Goal: Task Accomplishment & Management: Complete application form

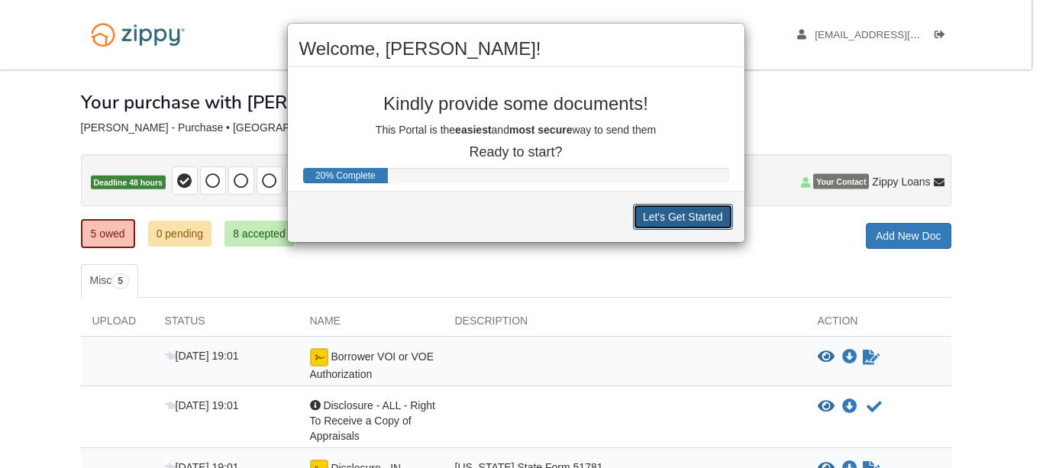
click at [680, 214] on button "Let's Get Started" at bounding box center [683, 217] width 100 height 26
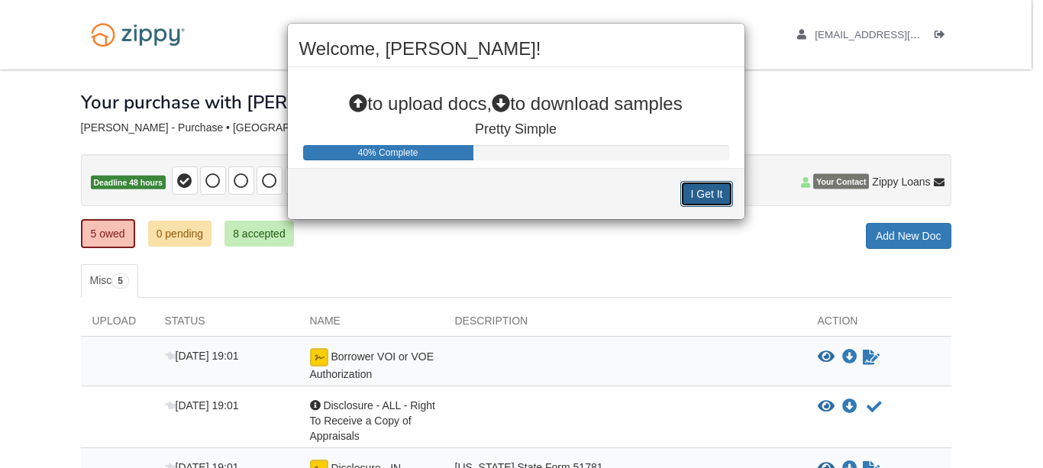
click at [718, 195] on button "I Get It" at bounding box center [706, 194] width 52 height 26
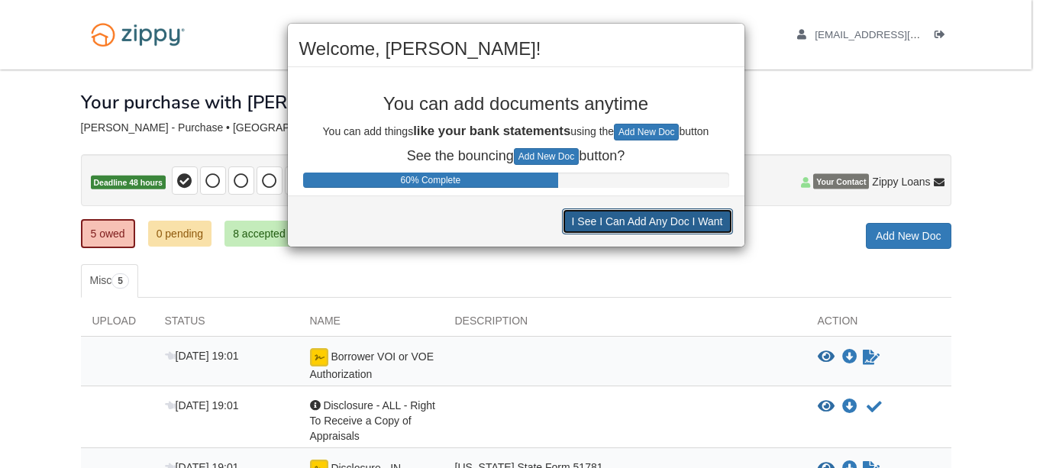
click at [655, 222] on button "I See I Can Add Any Doc I Want" at bounding box center [647, 221] width 171 height 26
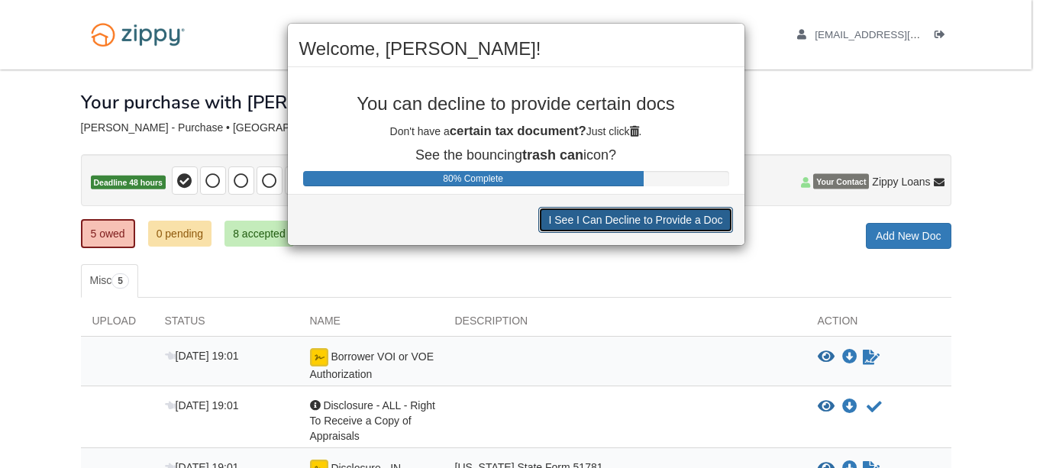
click at [642, 220] on button "I See I Can Decline to Provide a Doc" at bounding box center [635, 220] width 194 height 26
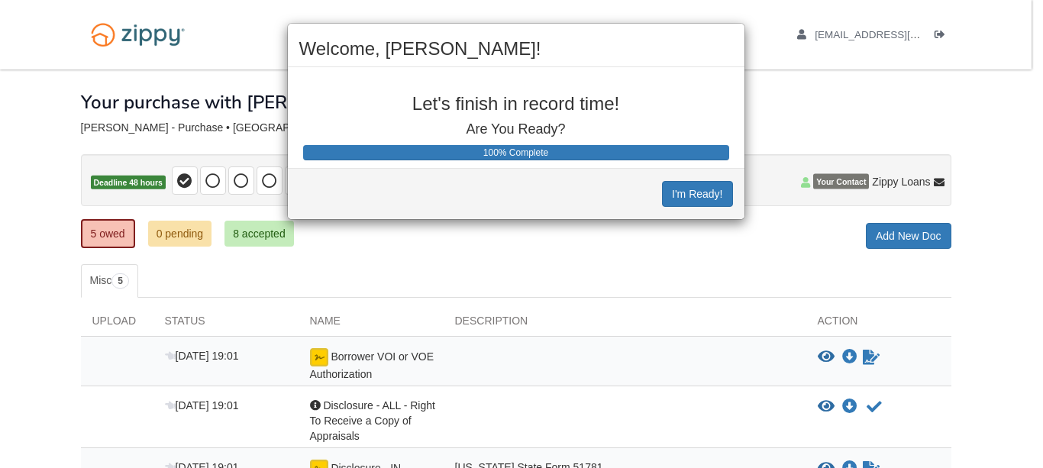
click at [790, 292] on div "Welcome, Alan! Let's finish in record time! Are You Ready? 100% Complete I'm Re…" at bounding box center [521, 234] width 1043 height 468
click at [703, 196] on button "I'm Ready!" at bounding box center [697, 194] width 70 height 26
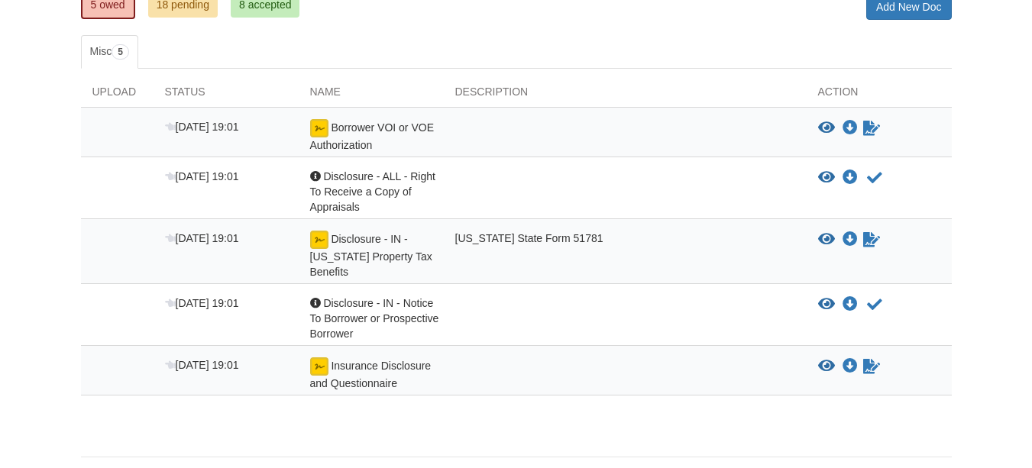
scroll to position [153, 0]
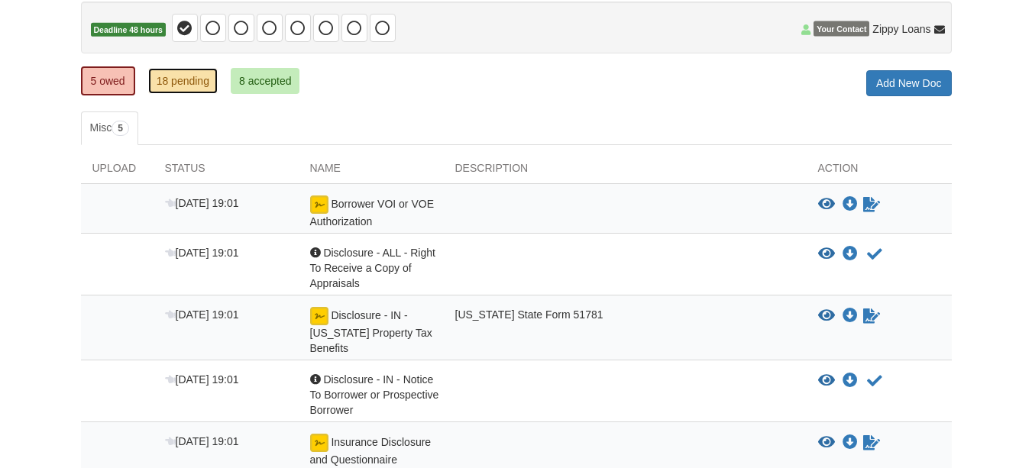
click at [176, 74] on link "18 pending" at bounding box center [182, 81] width 69 height 26
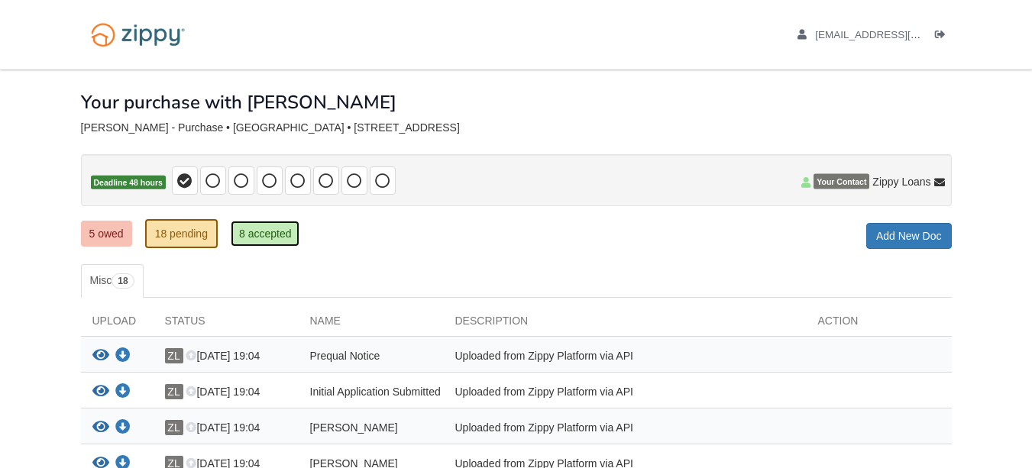
click at [252, 234] on link "8 accepted" at bounding box center [265, 234] width 69 height 26
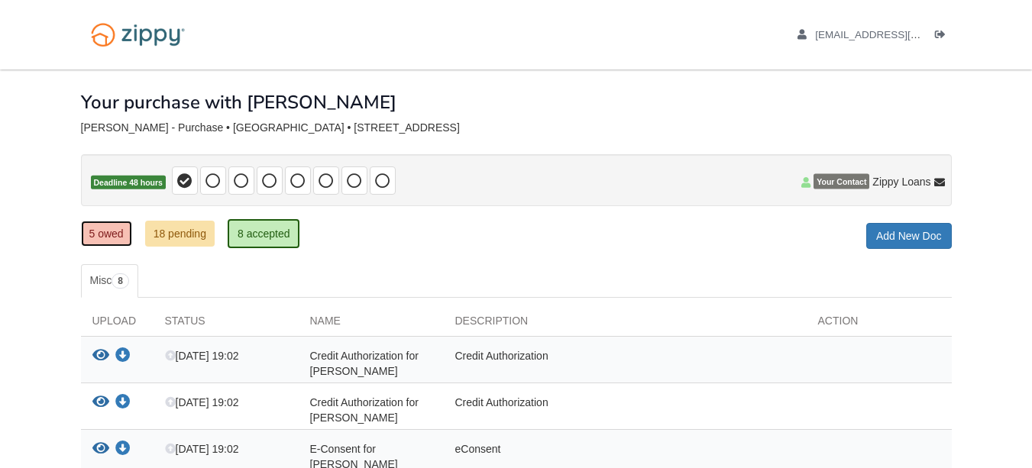
click at [106, 231] on link "5 owed" at bounding box center [106, 234] width 51 height 26
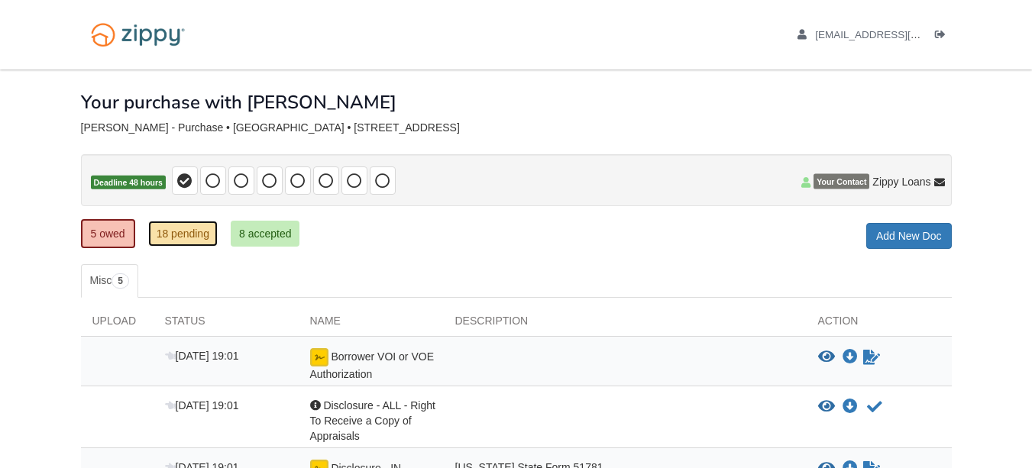
click at [185, 237] on link "18 pending" at bounding box center [182, 234] width 69 height 26
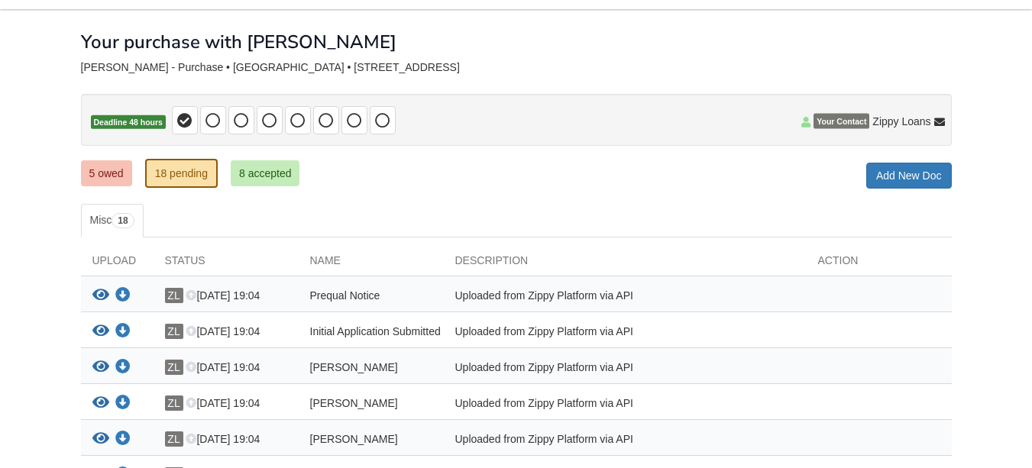
scroll to position [48, 0]
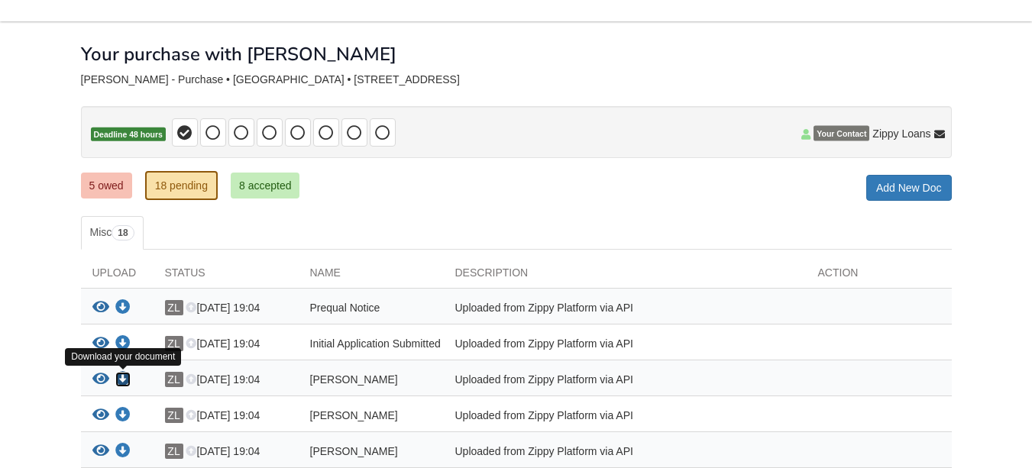
click at [122, 379] on icon "Download Alan_clark_esign_consent" at bounding box center [122, 379] width 15 height 15
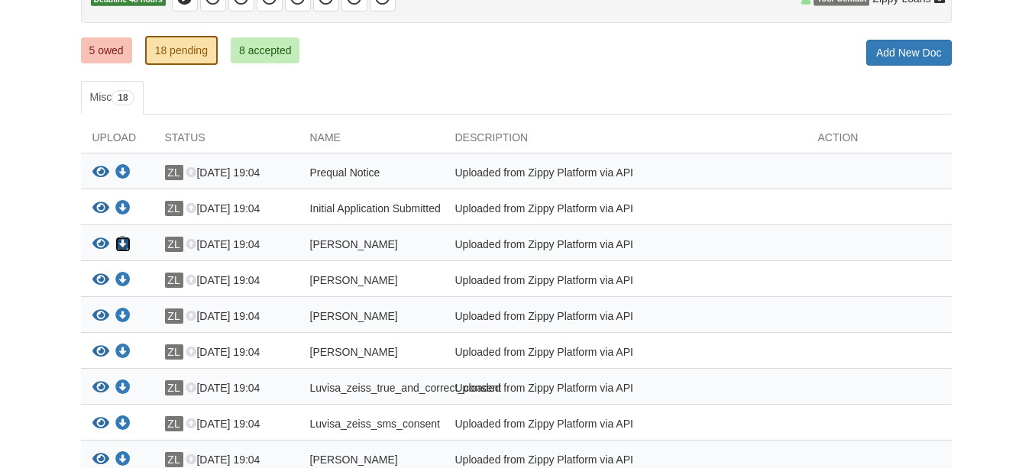
scroll to position [201, 0]
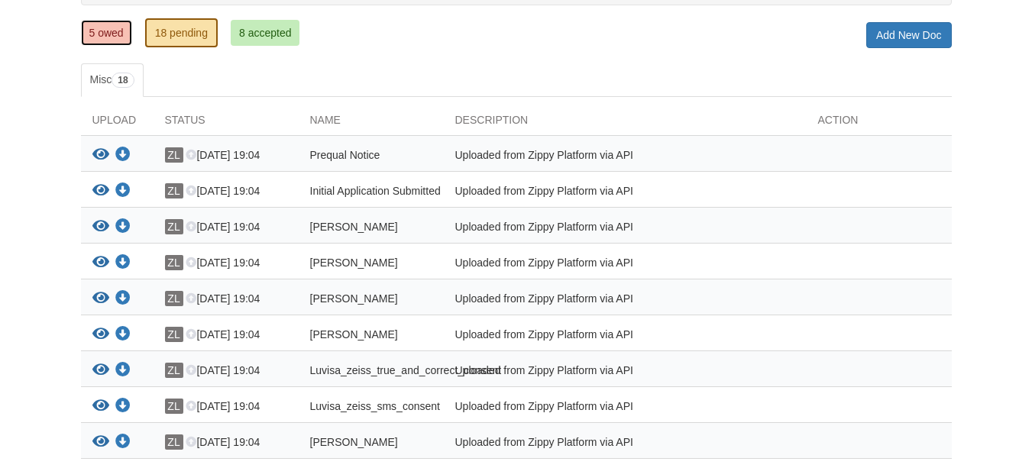
click at [112, 35] on link "5 owed" at bounding box center [106, 33] width 51 height 26
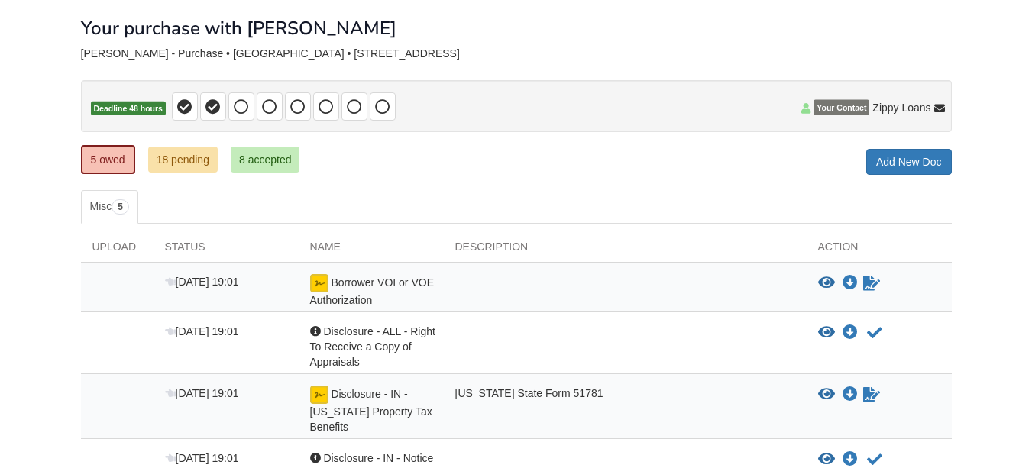
scroll to position [153, 0]
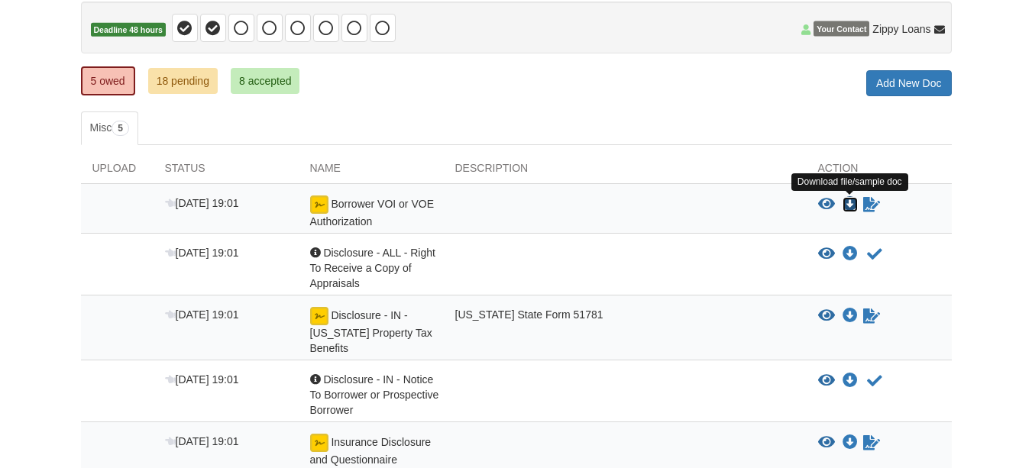
click at [849, 202] on icon "Download Borrower VOI or VOE Authorization" at bounding box center [849, 204] width 15 height 15
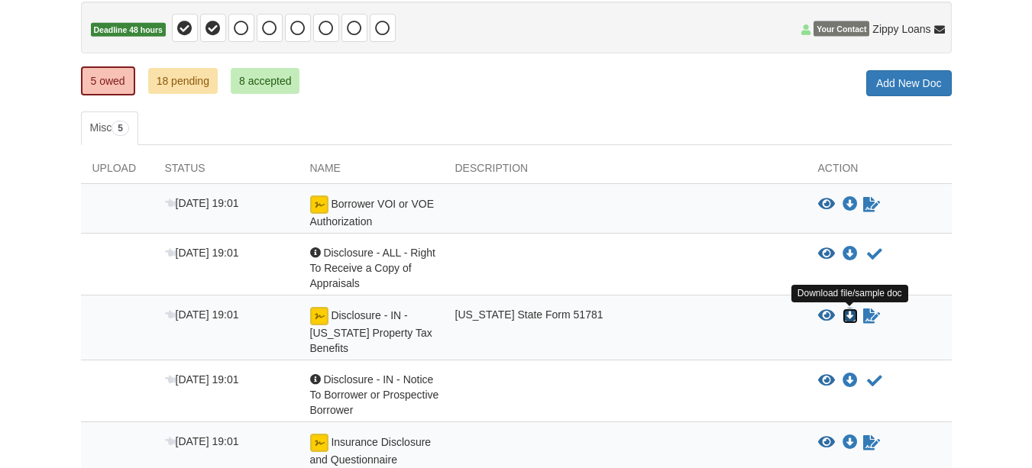
click at [848, 313] on icon "Download Disclosure - IN - Indiana Property Tax Benefits" at bounding box center [849, 316] width 15 height 15
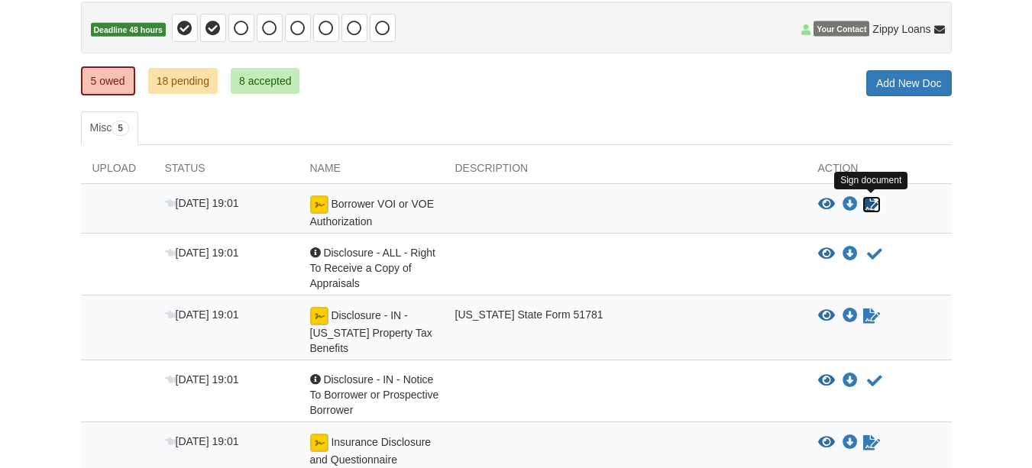
click at [869, 202] on icon "Sign Form" at bounding box center [871, 204] width 17 height 15
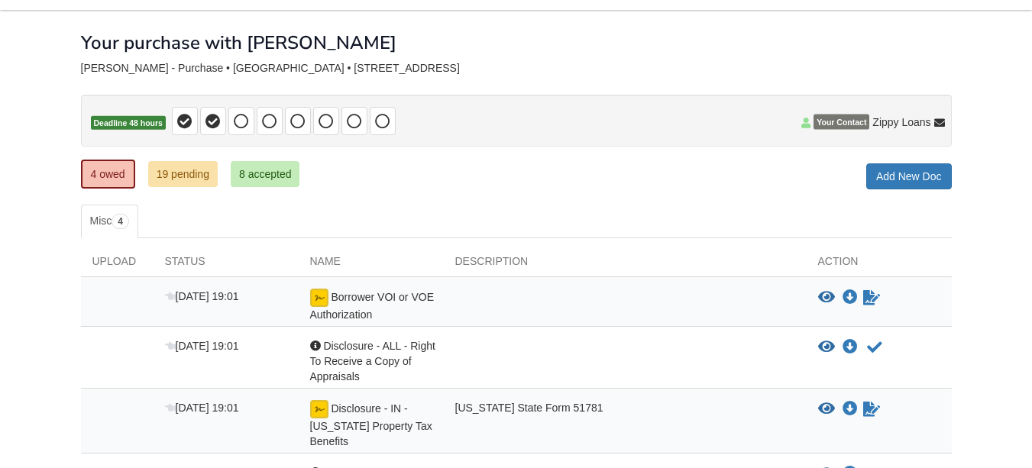
scroll to position [53, 0]
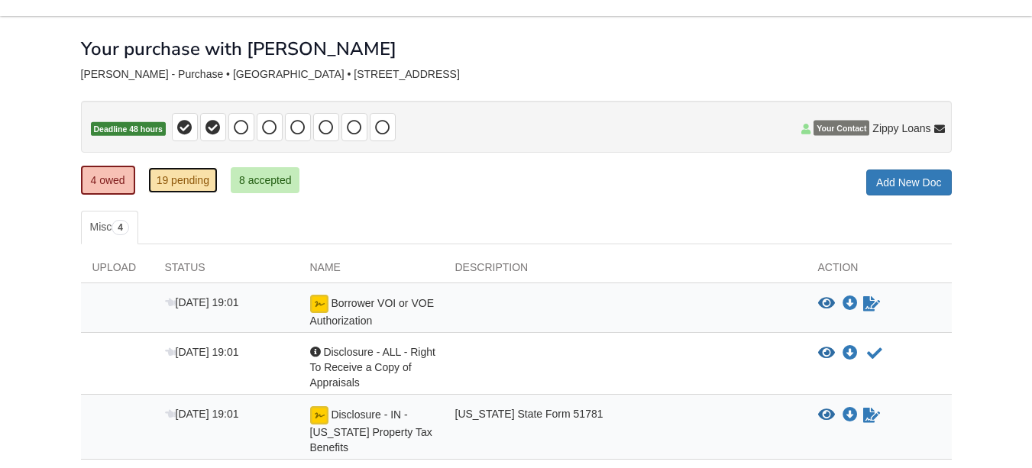
click at [185, 176] on link "19 pending" at bounding box center [182, 180] width 69 height 26
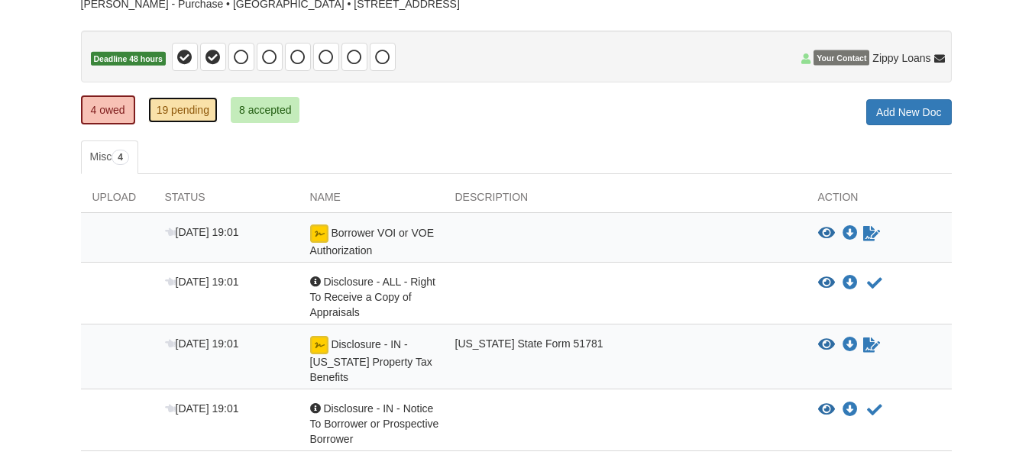
scroll to position [206, 0]
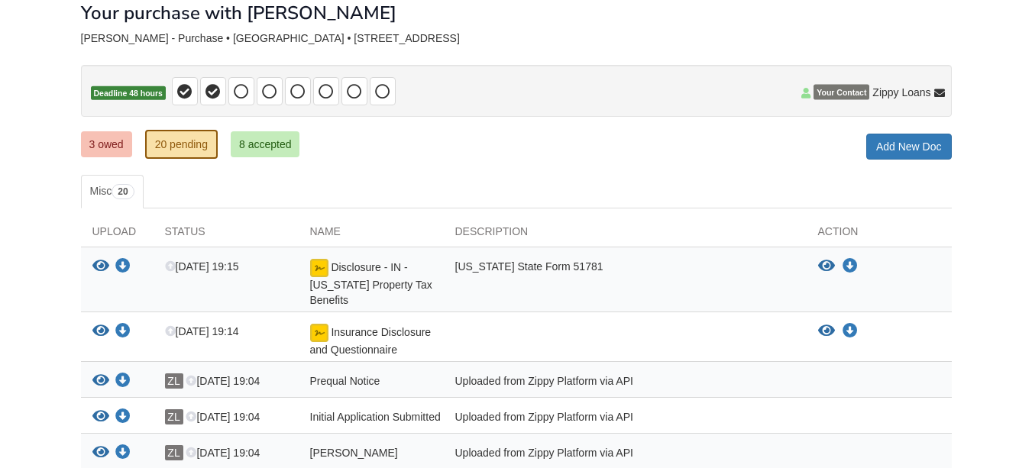
scroll to position [86, 0]
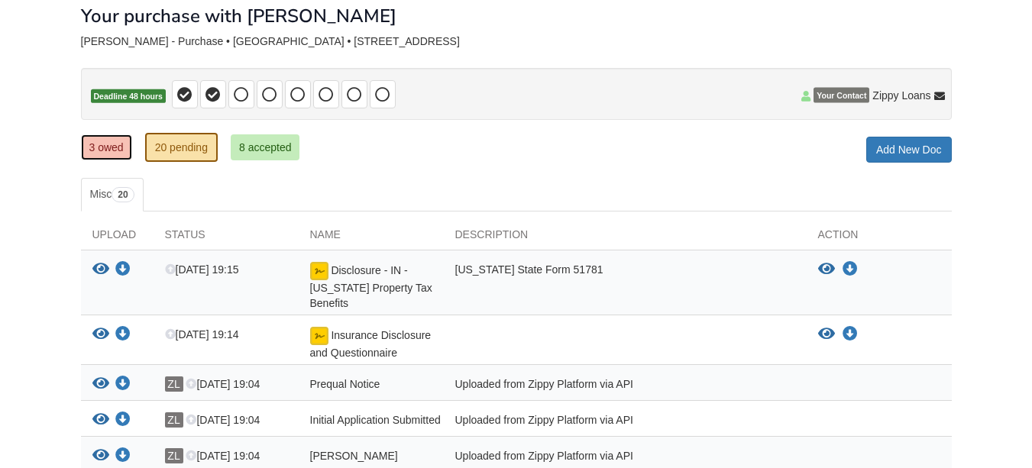
click at [111, 146] on link "3 owed" at bounding box center [106, 147] width 51 height 26
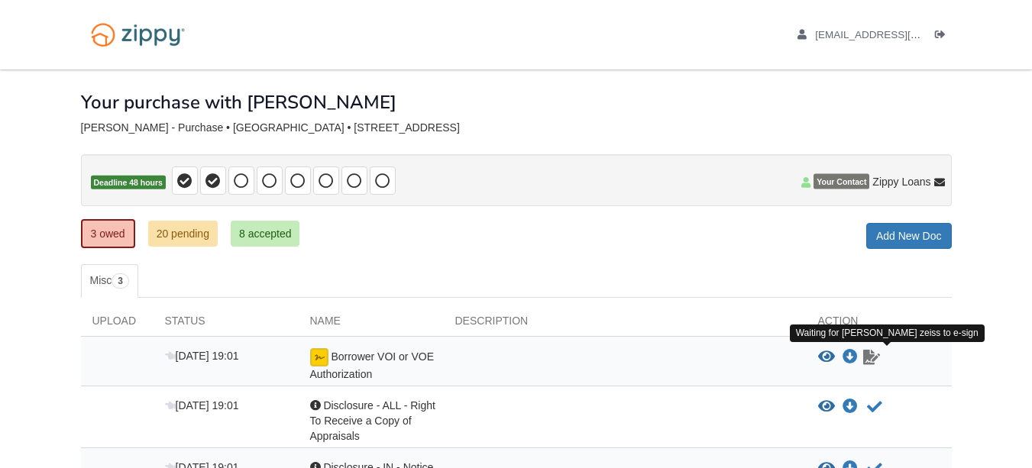
click at [875, 361] on icon "Waiting for your co-borrower to e-sign" at bounding box center [871, 357] width 17 height 15
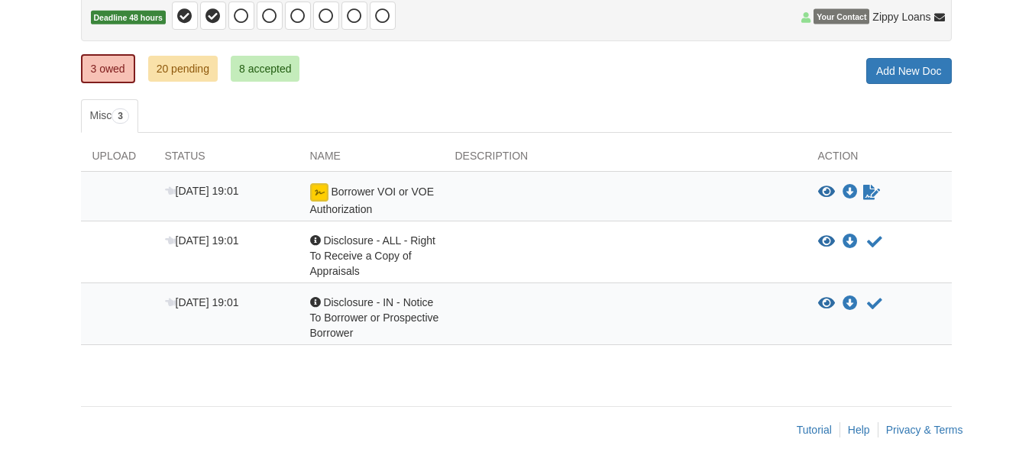
scroll to position [12, 0]
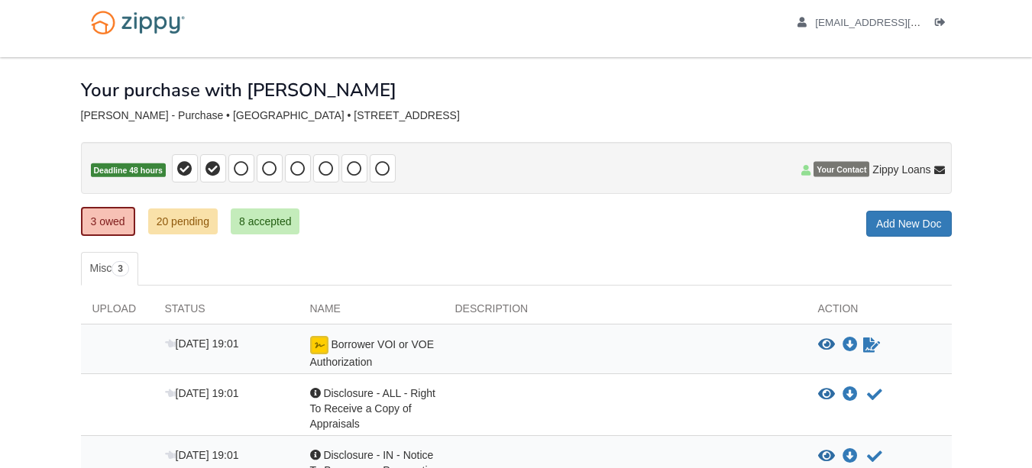
click at [839, 168] on span "Your Contact" at bounding box center [841, 169] width 56 height 15
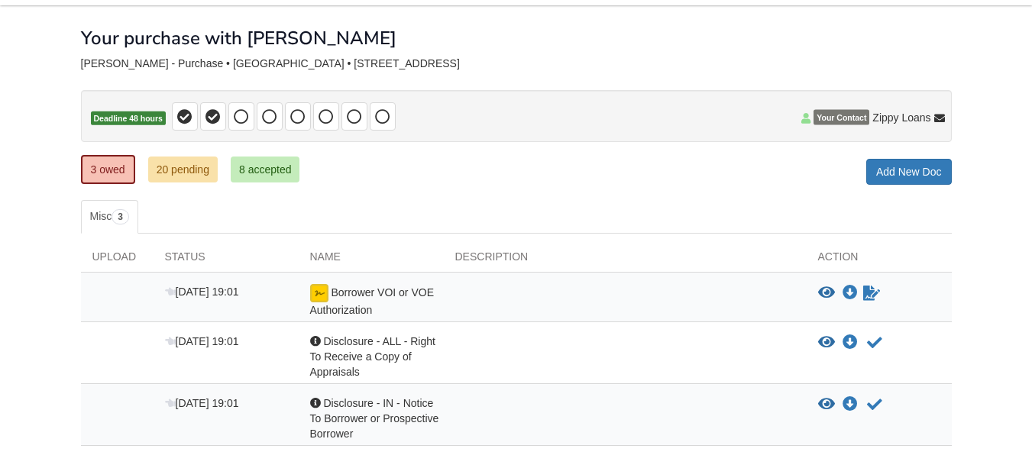
scroll to position [89, 0]
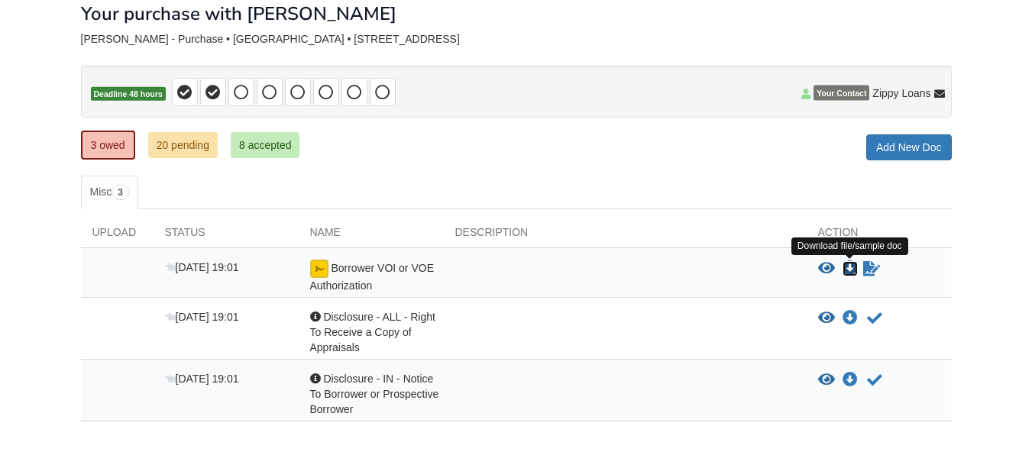
click at [851, 267] on icon "Download Borrower VOI or VOE Authorization" at bounding box center [849, 268] width 15 height 15
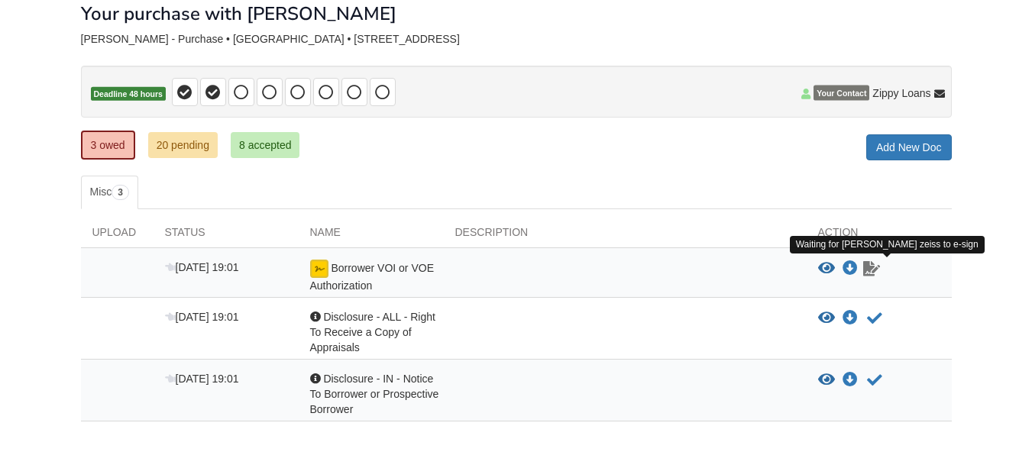
click at [864, 265] on icon "Waiting for your co-borrower to e-sign" at bounding box center [871, 268] width 17 height 15
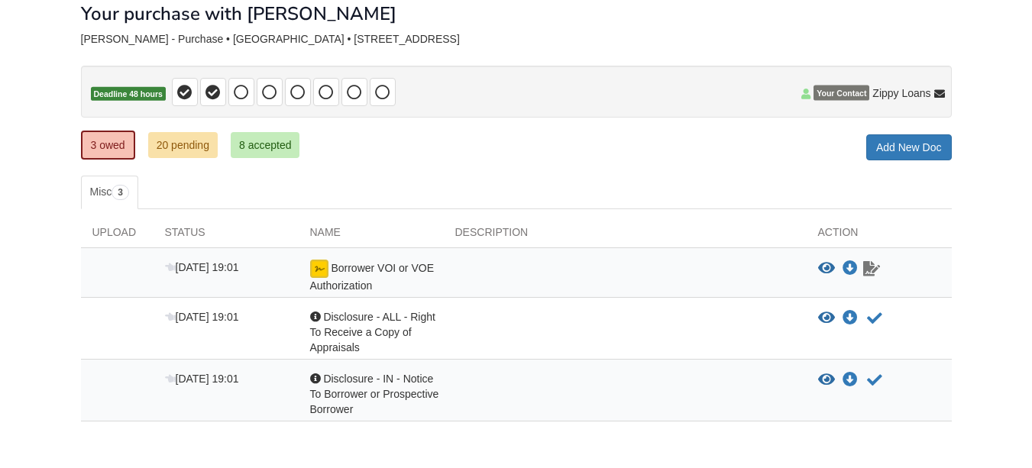
click at [868, 276] on icon "Waiting for your co-borrower to e-sign" at bounding box center [871, 268] width 17 height 15
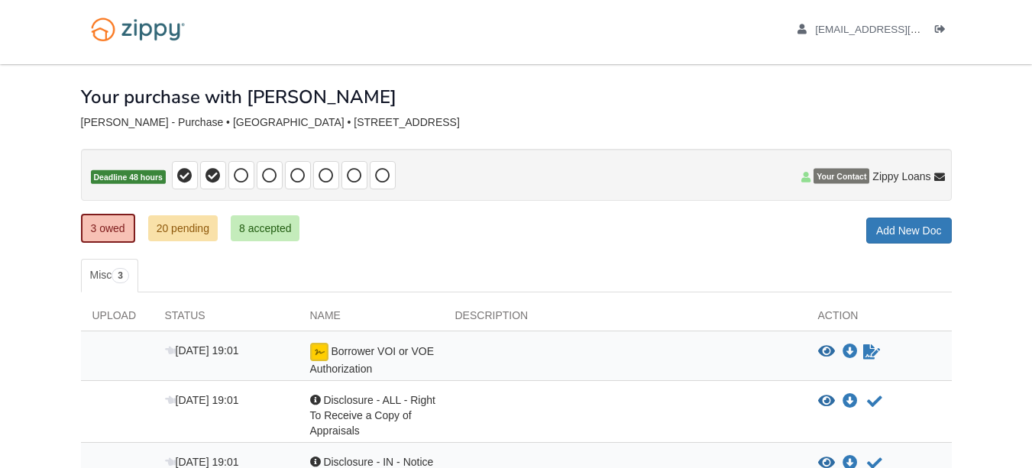
scroll to position [0, 0]
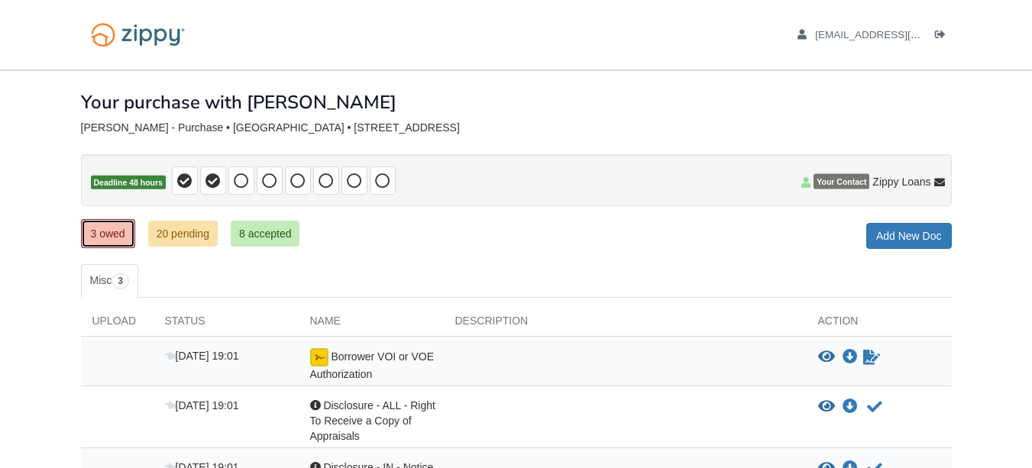
click at [115, 230] on link "3 owed" at bounding box center [108, 233] width 54 height 29
click at [122, 280] on span "3" at bounding box center [120, 280] width 18 height 15
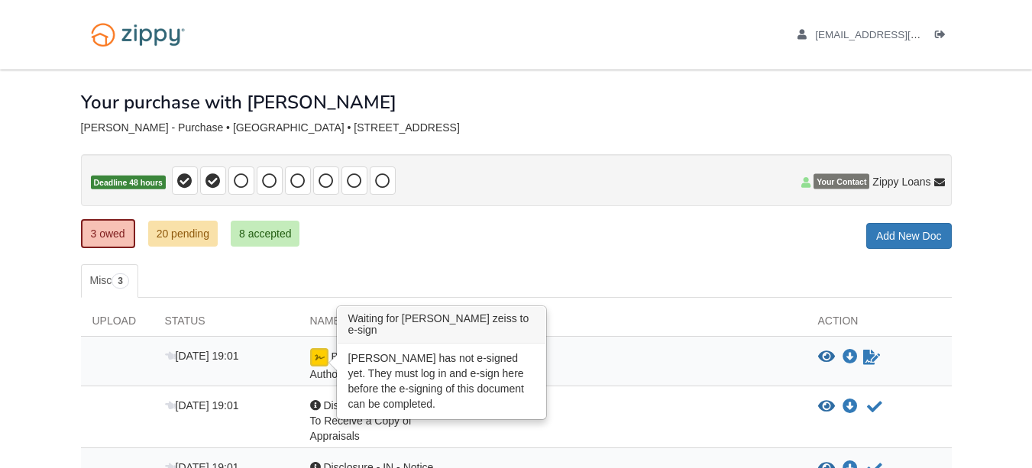
click at [322, 360] on img at bounding box center [319, 357] width 18 height 18
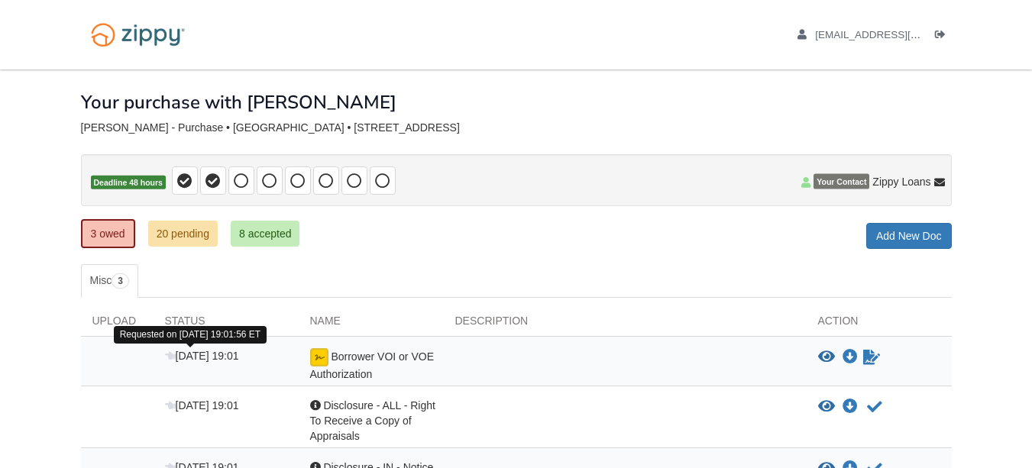
click at [175, 357] on icon at bounding box center [170, 356] width 11 height 11
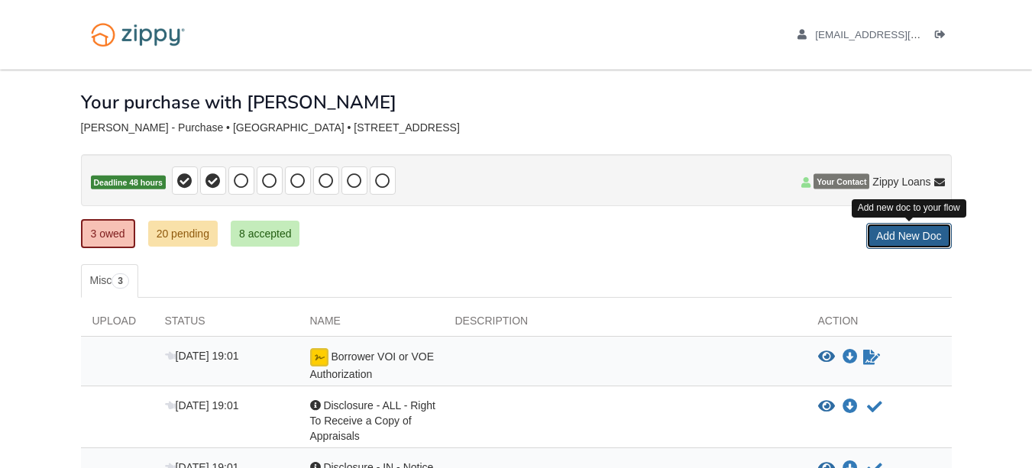
click at [915, 231] on link "Add New Doc" at bounding box center [909, 236] width 86 height 26
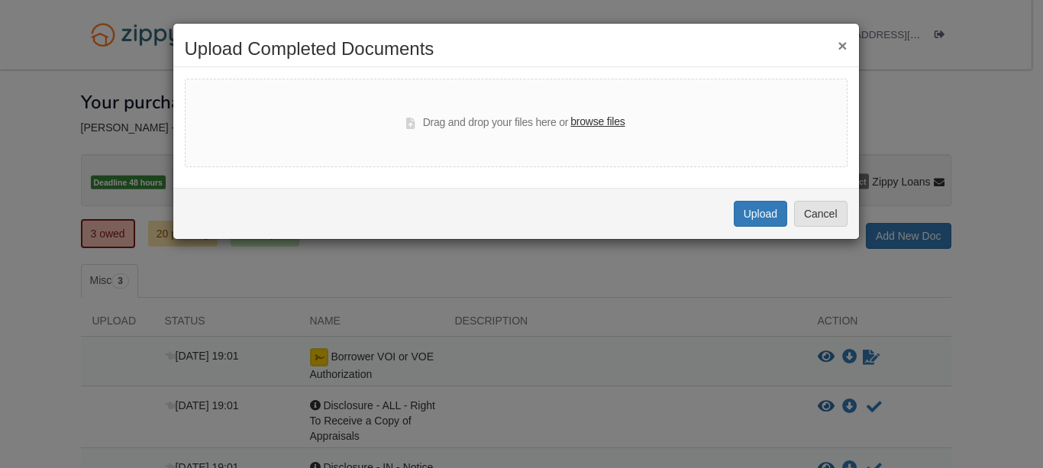
click at [839, 44] on button "×" at bounding box center [842, 45] width 9 height 16
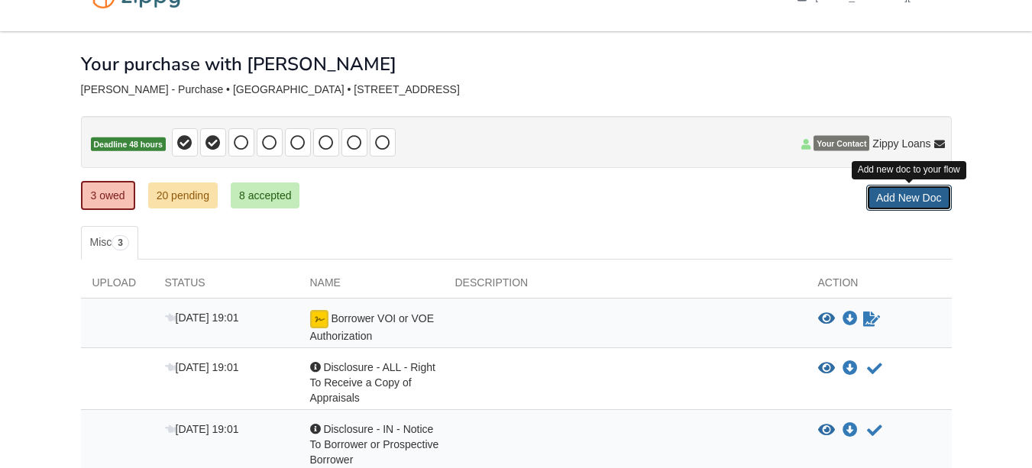
scroll to position [12, 0]
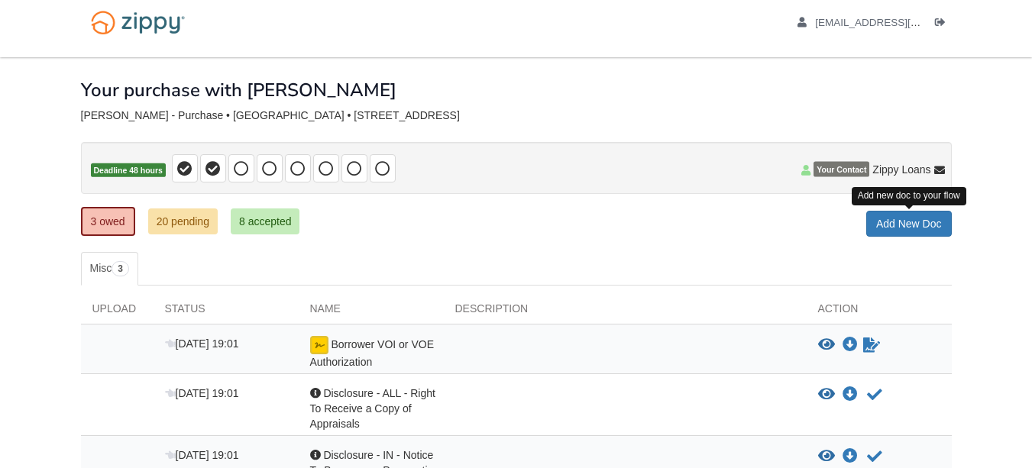
click at [260, 95] on h1 "Your purchase with Luvisa" at bounding box center [238, 90] width 315 height 20
click at [143, 122] on div "clark - Purchase • Purchase • 1624 S. 25 W Site #1, Tipton, IN, 46072" at bounding box center [516, 115] width 871 height 13
click at [171, 118] on div "clark - Purchase • Purchase • 1624 S. 25 W Site #1, Tipton, IN, 46072" at bounding box center [516, 115] width 871 height 13
click at [280, 111] on div "clark - Purchase • Purchase • 1624 S. 25 W Site #1, Tipton, IN, 46072" at bounding box center [516, 115] width 871 height 13
click at [399, 128] on div at bounding box center [516, 132] width 871 height 20
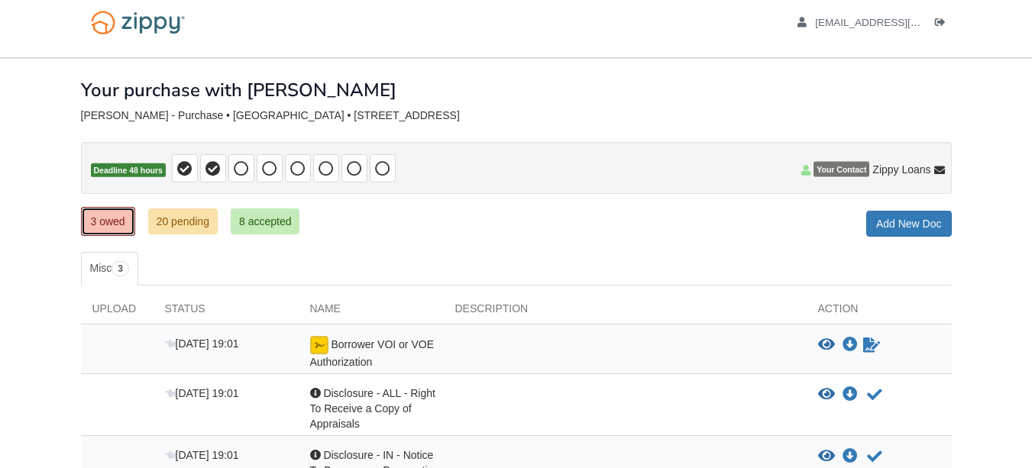
click at [102, 220] on link "3 owed" at bounding box center [108, 221] width 54 height 29
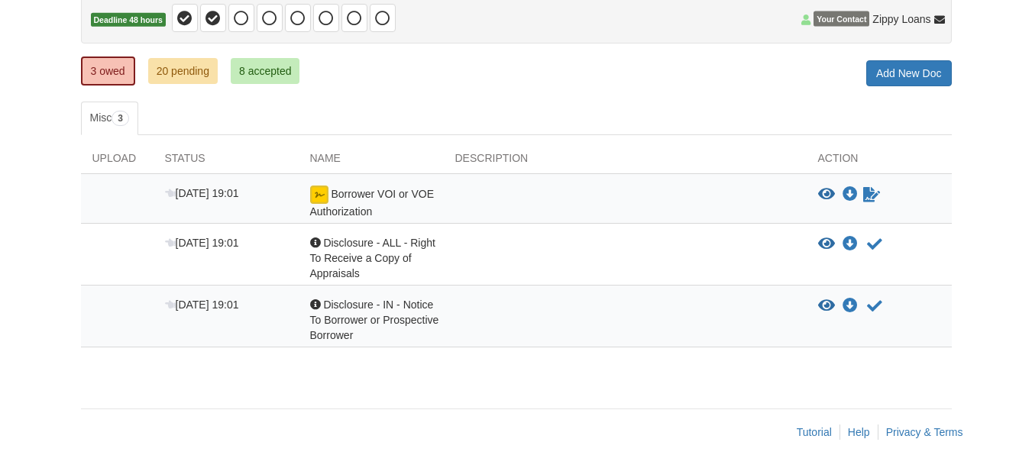
scroll to position [165, 0]
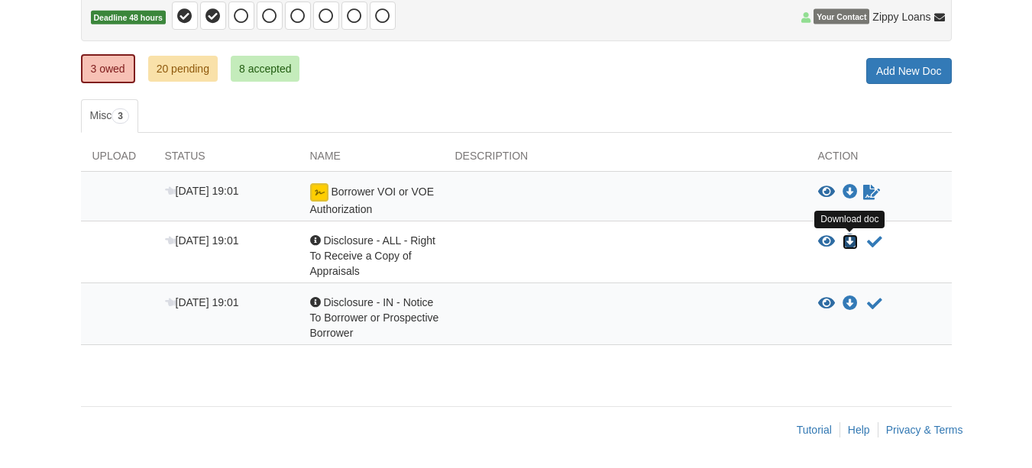
click at [848, 241] on icon "Download Disclosure - ALL - Right To Receive a Copy of Appraisals" at bounding box center [849, 241] width 15 height 15
click at [873, 241] on icon "Acknowledge receipt of document" at bounding box center [874, 241] width 15 height 15
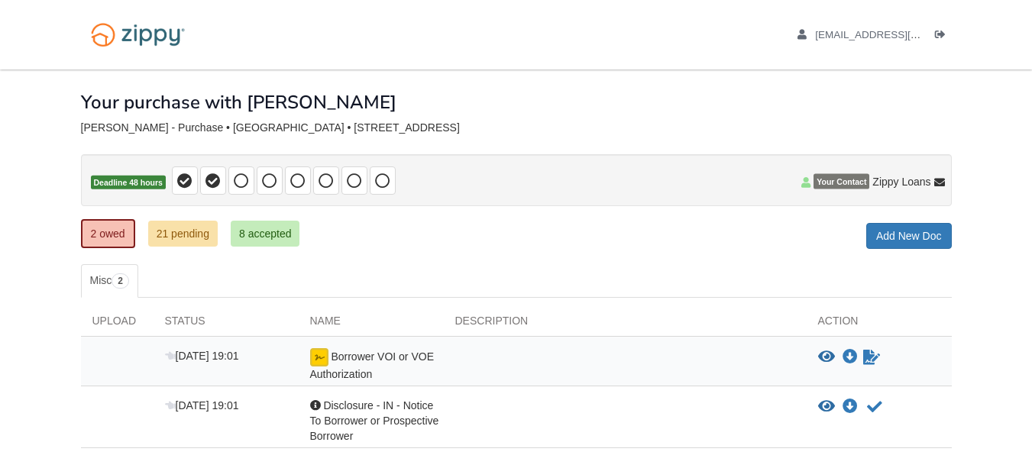
scroll to position [76, 0]
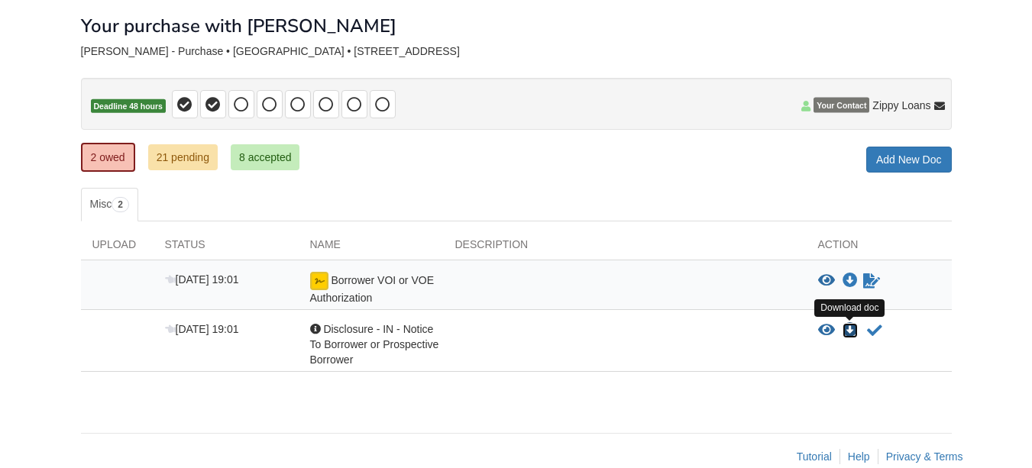
click at [848, 330] on icon "Download Disclosure - IN - Notice To Borrower or Prospective Borrower" at bounding box center [849, 330] width 15 height 15
click at [871, 329] on icon "Acknowledge receipt of document" at bounding box center [874, 330] width 15 height 15
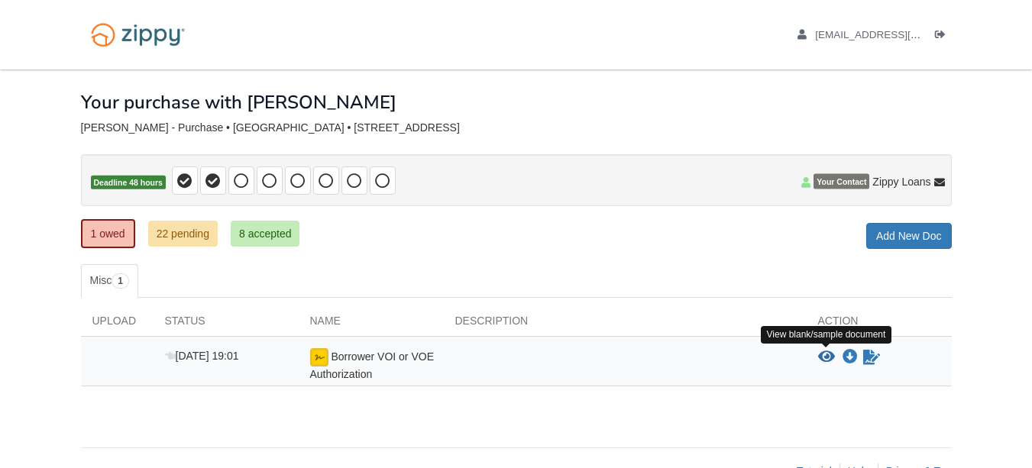
click at [826, 354] on icon "View Borrower VOI or VOE Authorization" at bounding box center [826, 357] width 17 height 15
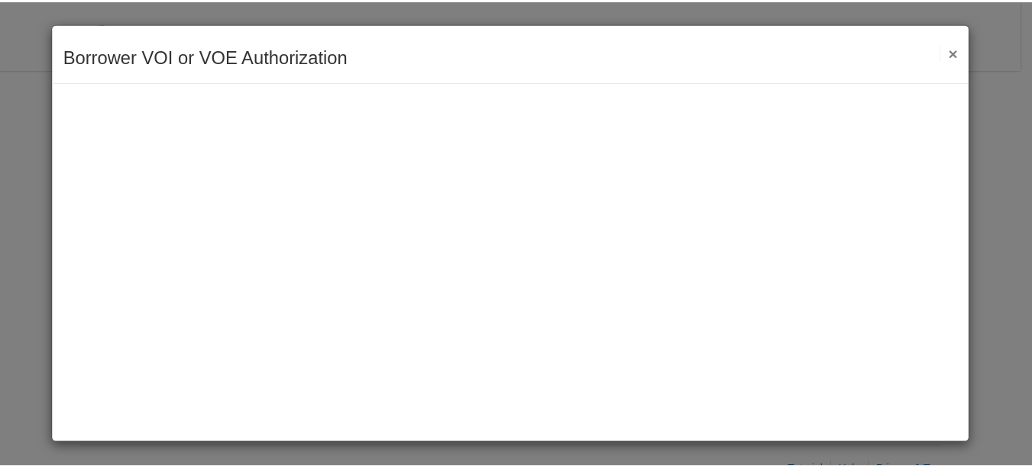
scroll to position [41, 0]
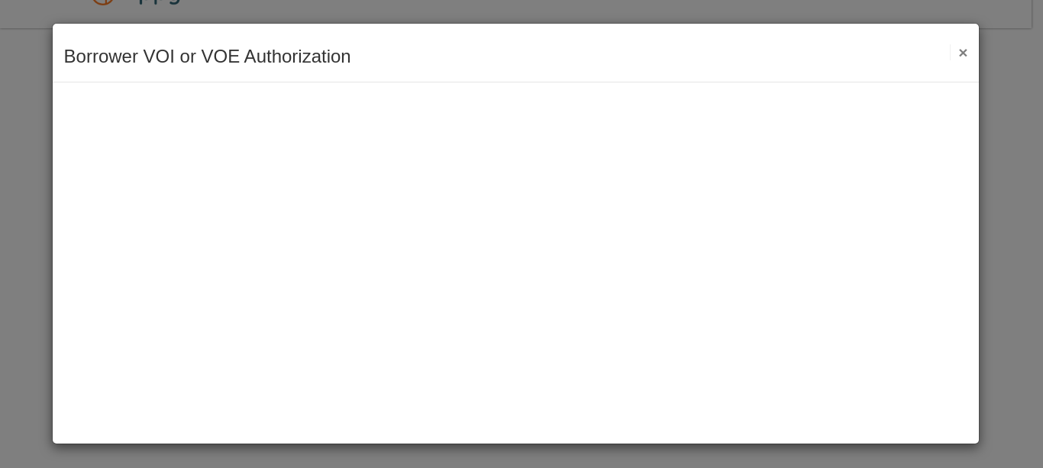
click at [965, 54] on button "×" at bounding box center [959, 52] width 18 height 16
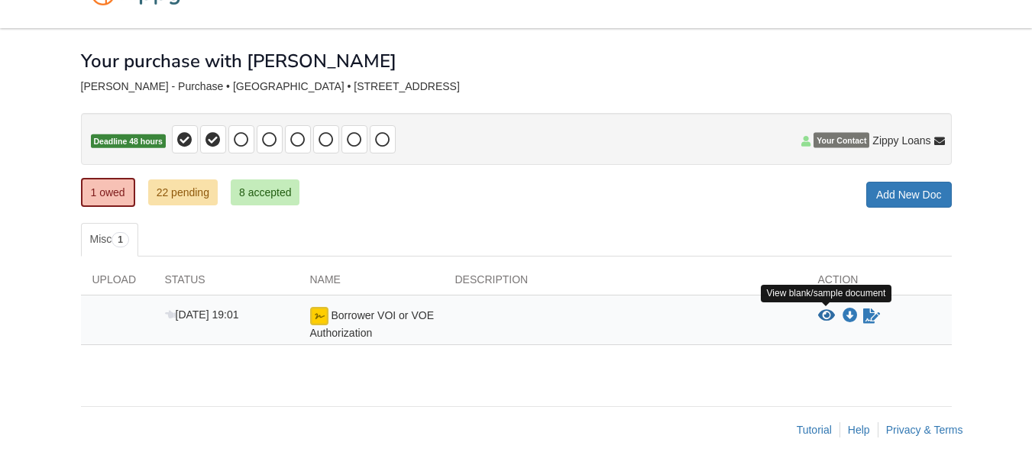
click at [822, 314] on icon "View Borrower VOI or VOE Authorization" at bounding box center [826, 316] width 17 height 15
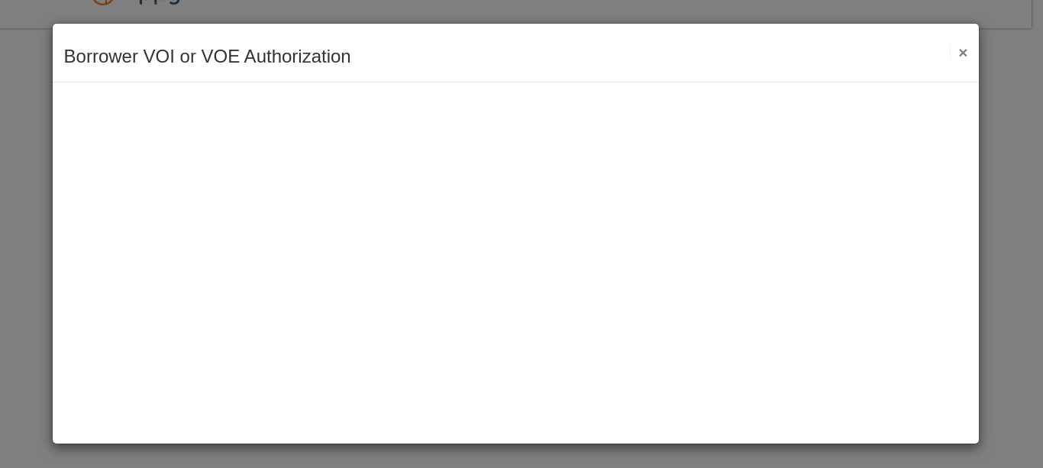
click at [955, 51] on button "×" at bounding box center [959, 52] width 18 height 16
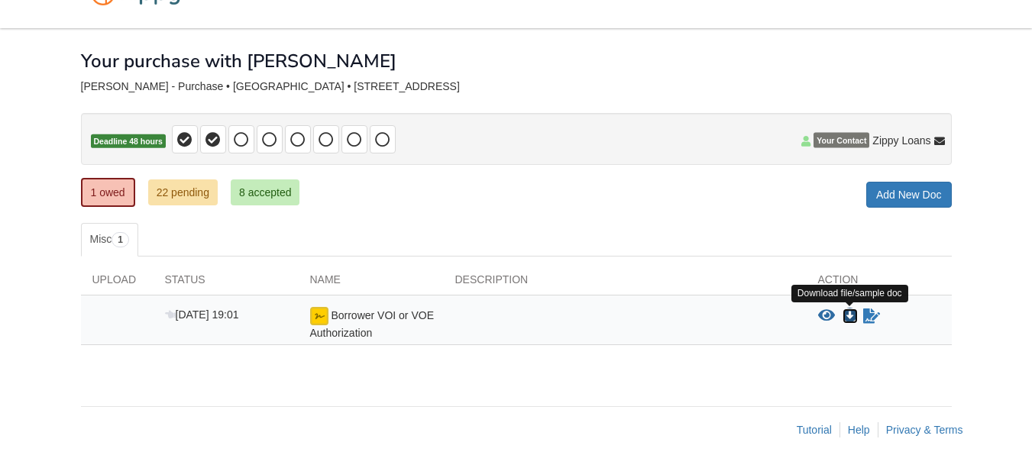
click at [846, 314] on icon "Download Borrower VOI or VOE Authorization" at bounding box center [849, 316] width 15 height 15
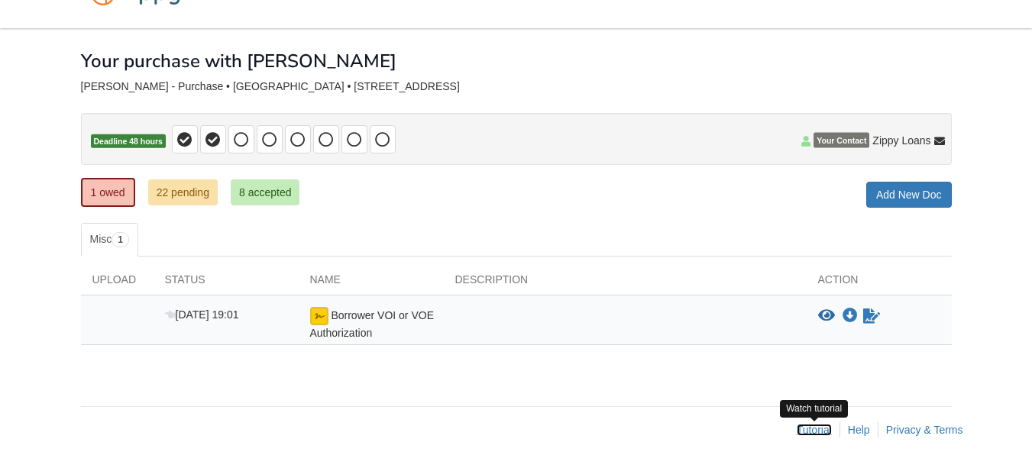
click at [810, 431] on link "Tutorial" at bounding box center [814, 430] width 35 height 12
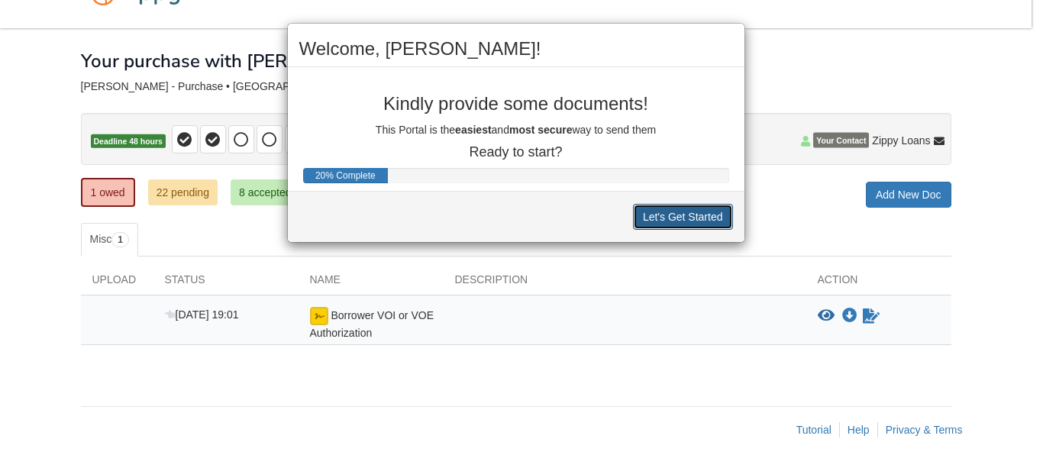
click at [671, 216] on button "Let's Get Started" at bounding box center [683, 217] width 100 height 26
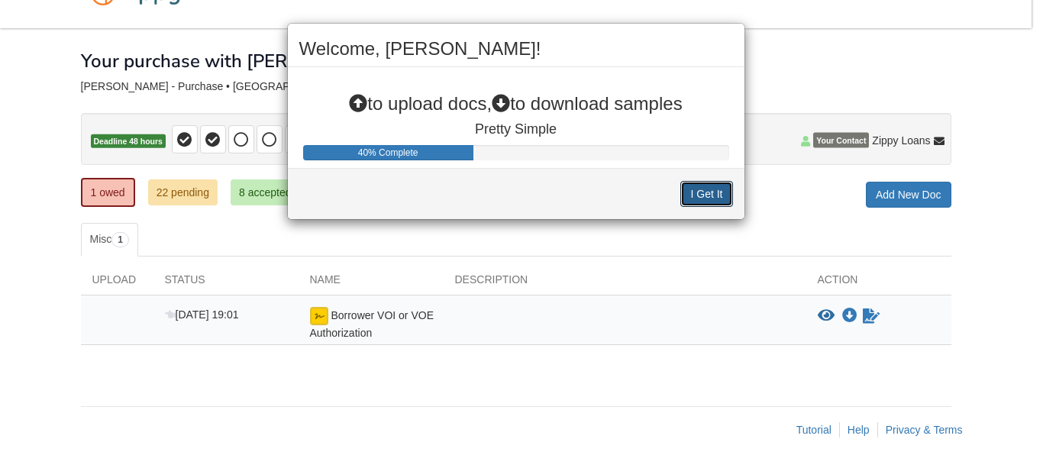
click at [704, 192] on button "I Get It" at bounding box center [706, 194] width 52 height 26
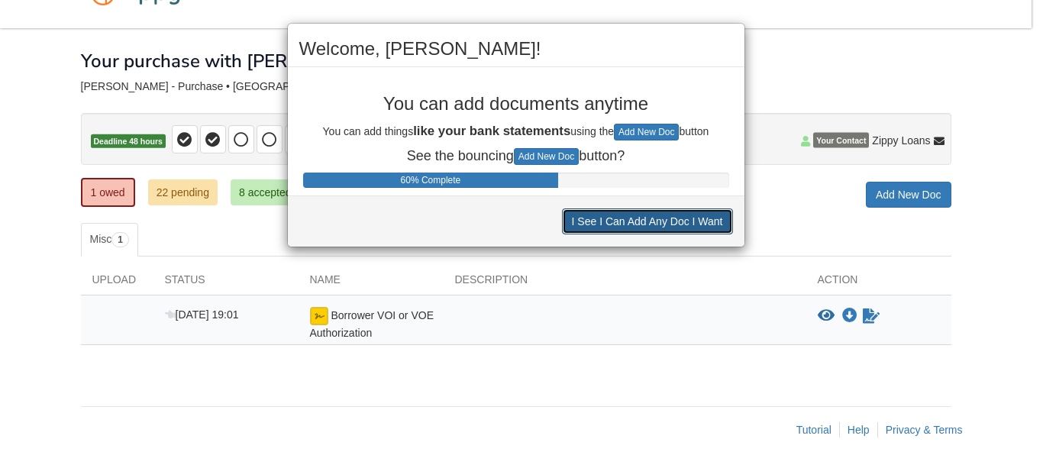
click at [700, 220] on button "I See I Can Add Any Doc I Want" at bounding box center [647, 221] width 171 height 26
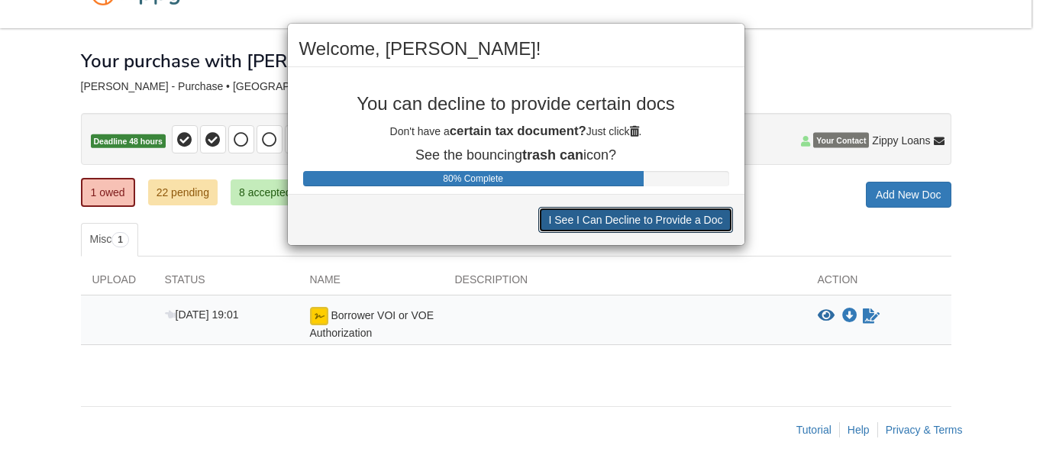
click at [691, 222] on button "I See I Can Decline to Provide a Doc" at bounding box center [635, 220] width 194 height 26
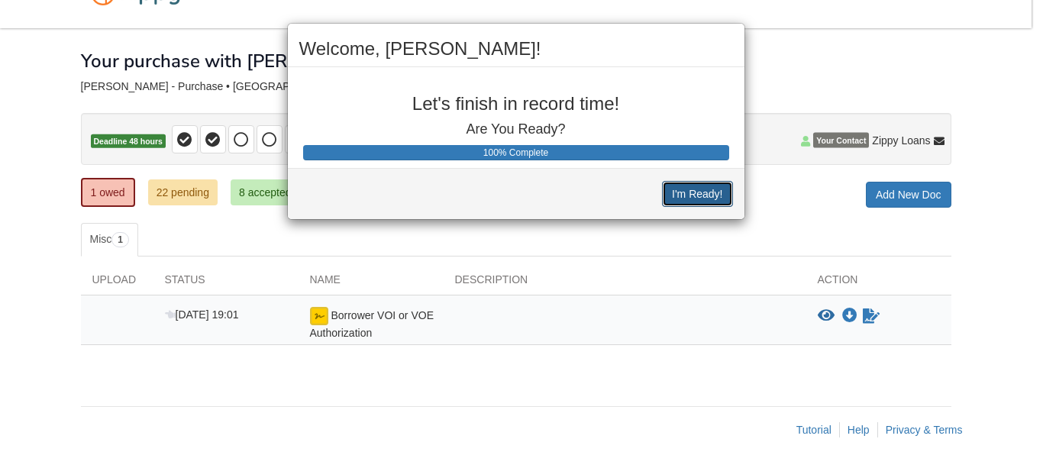
click at [687, 196] on button "I'm Ready!" at bounding box center [697, 194] width 70 height 26
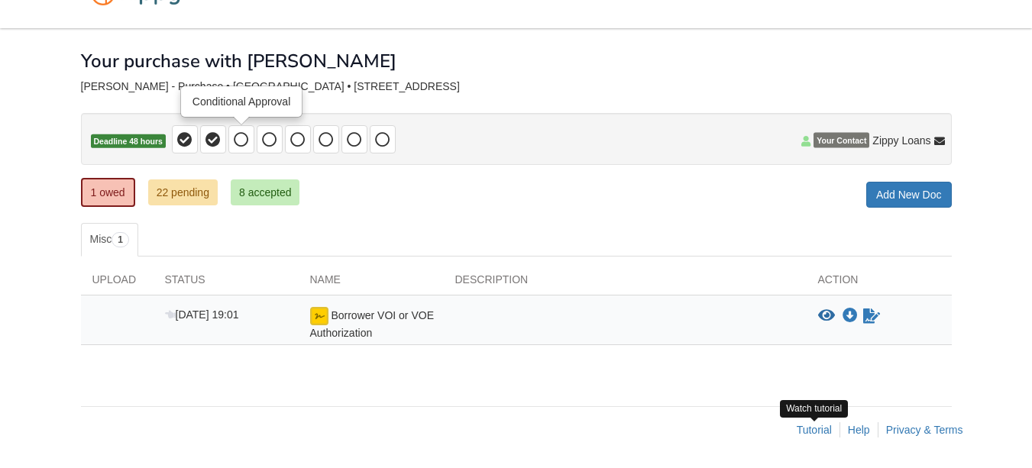
click at [245, 139] on icon at bounding box center [241, 139] width 15 height 15
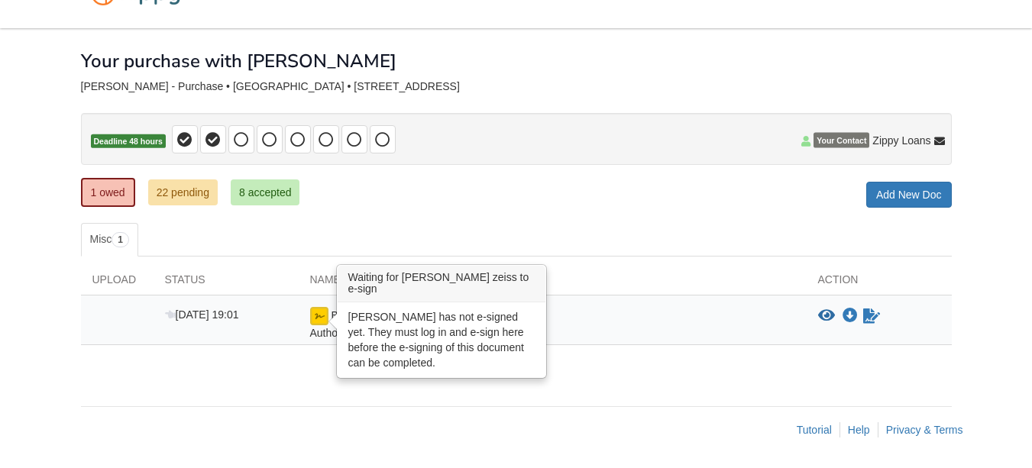
click at [317, 315] on img at bounding box center [319, 316] width 18 height 18
click at [318, 315] on img at bounding box center [319, 316] width 18 height 18
click at [322, 319] on img at bounding box center [319, 316] width 18 height 18
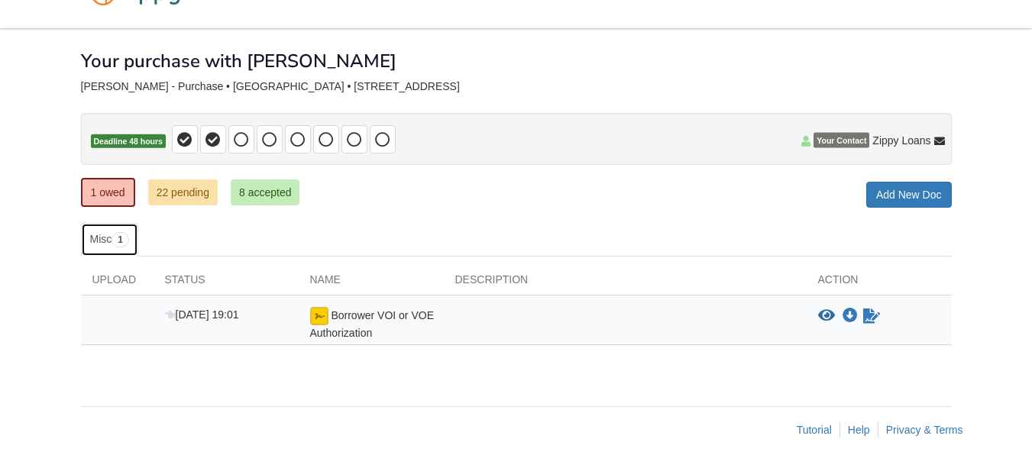
click at [104, 238] on link "Misc 1" at bounding box center [109, 240] width 57 height 34
click at [194, 193] on link "22 pending" at bounding box center [182, 192] width 69 height 26
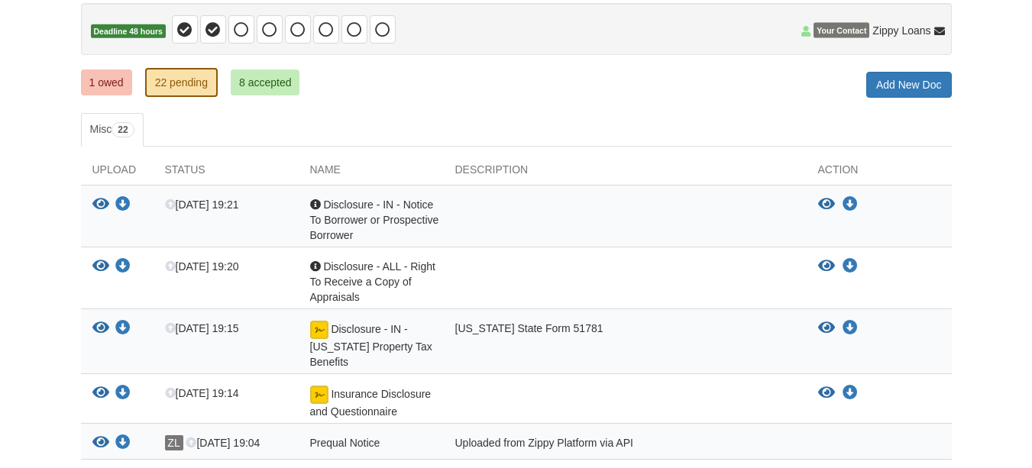
scroll to position [153, 0]
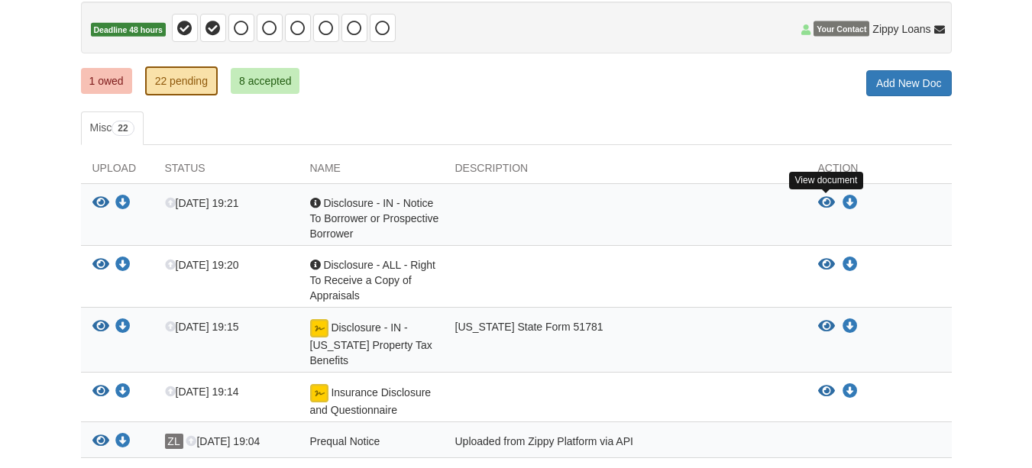
click at [823, 201] on icon "View Disclosure - IN - Notice To Borrower or Prospective Borrower" at bounding box center [826, 203] width 17 height 15
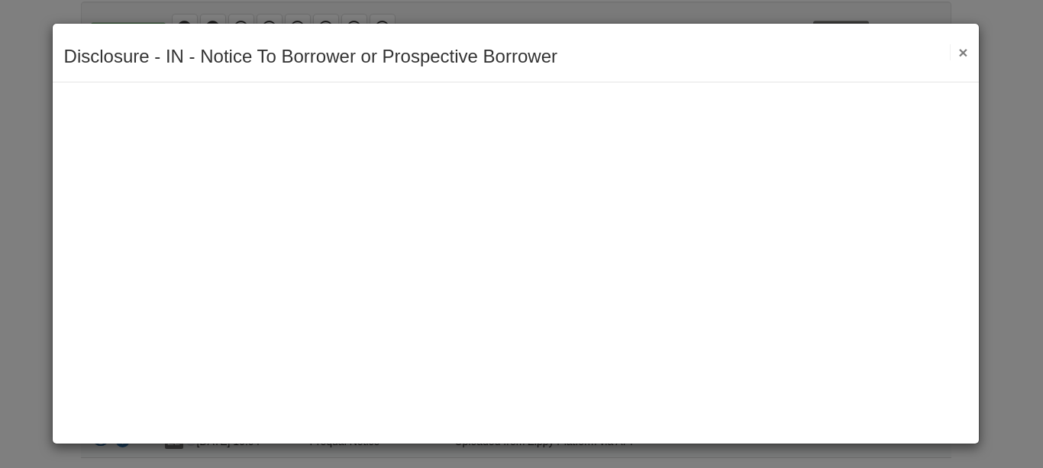
click at [963, 53] on button "×" at bounding box center [959, 52] width 18 height 16
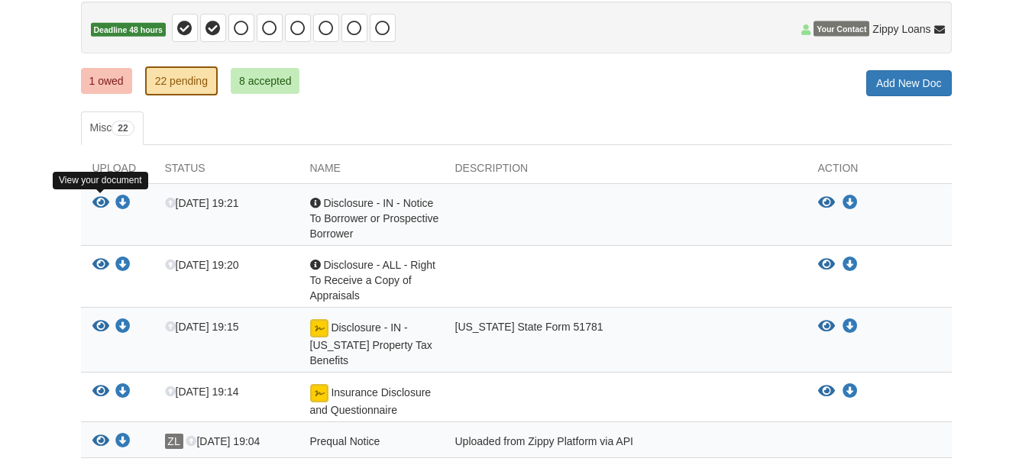
click at [103, 202] on icon "View Disclosure - IN - Notice To Borrower or Prospective Borrower" at bounding box center [100, 203] width 17 height 15
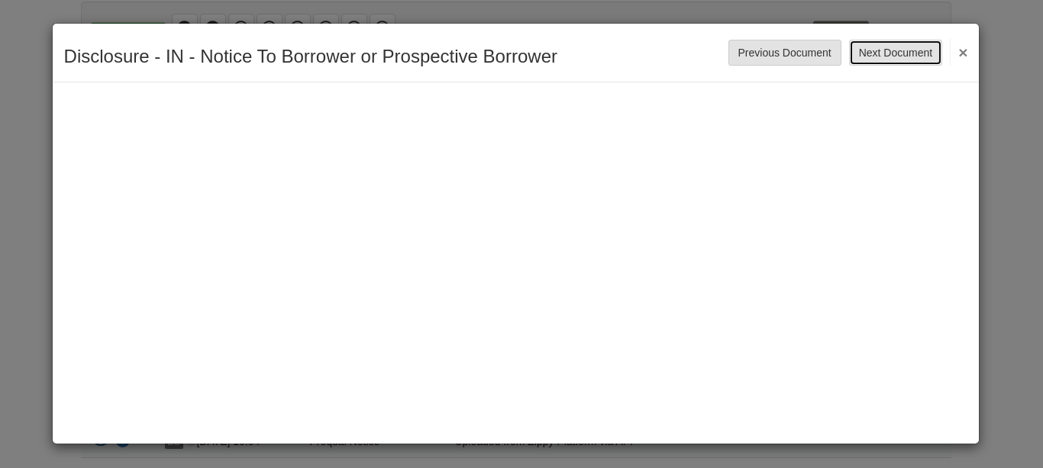
click at [890, 54] on button "Next Document" at bounding box center [895, 53] width 93 height 26
click at [891, 53] on button "Next Document" at bounding box center [895, 53] width 93 height 26
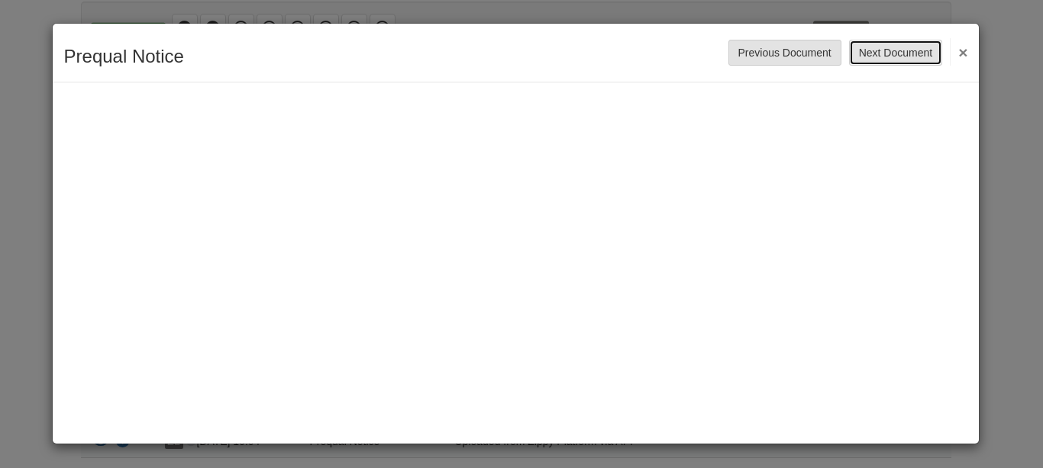
click at [891, 53] on button "Next Document" at bounding box center [895, 53] width 93 height 26
click at [891, 52] on button "Next Document" at bounding box center [895, 53] width 93 height 26
click at [892, 50] on button "Next Document" at bounding box center [895, 53] width 93 height 26
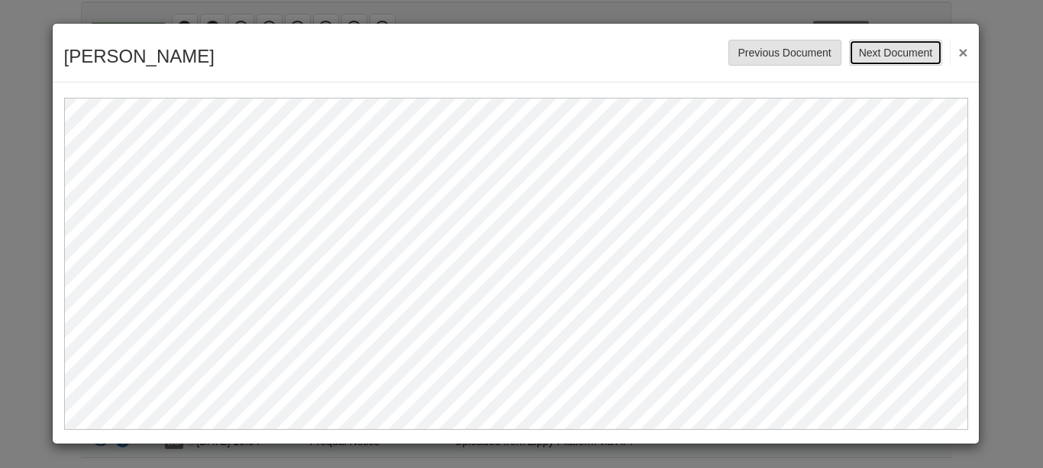
click at [892, 50] on button "Next Document" at bounding box center [895, 53] width 93 height 26
click at [893, 48] on button "Next Document" at bounding box center [895, 53] width 93 height 26
click at [881, 50] on button "Next Document" at bounding box center [895, 53] width 93 height 26
click at [881, 48] on button "Next Document" at bounding box center [895, 53] width 93 height 26
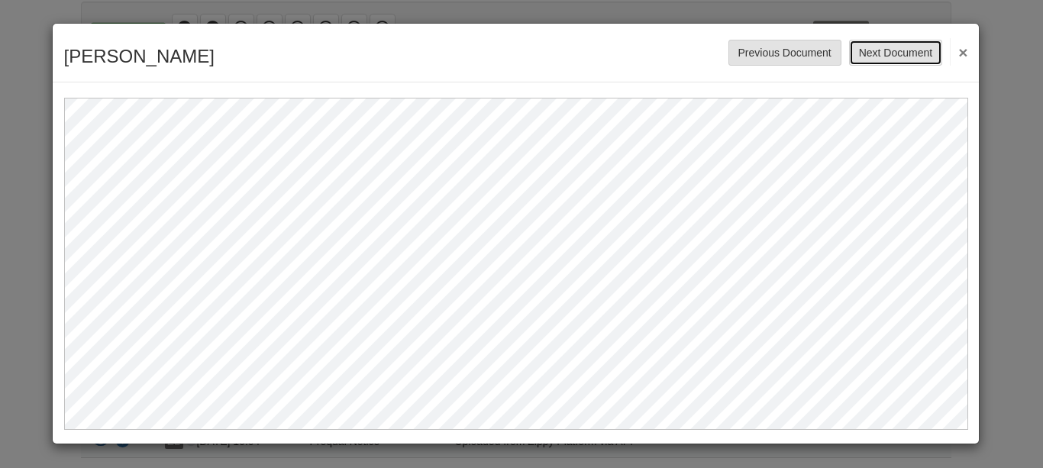
click at [881, 48] on button "Next Document" at bounding box center [895, 53] width 93 height 26
click at [907, 51] on button "Next Document" at bounding box center [895, 53] width 93 height 26
click at [916, 50] on button "Next Document" at bounding box center [895, 53] width 93 height 26
click at [900, 47] on button "Next Document" at bounding box center [895, 53] width 93 height 26
click at [892, 51] on button "Next Document" at bounding box center [895, 53] width 93 height 26
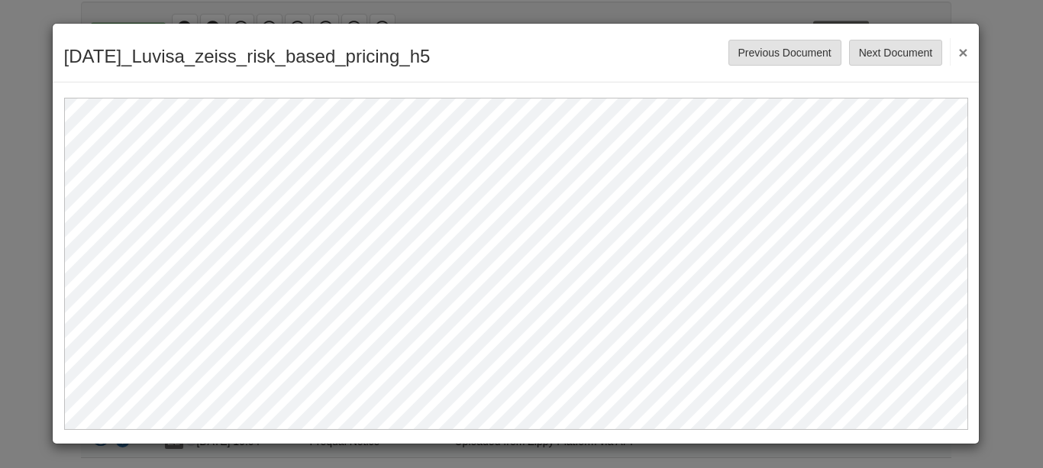
click at [962, 48] on button "×" at bounding box center [959, 51] width 18 height 27
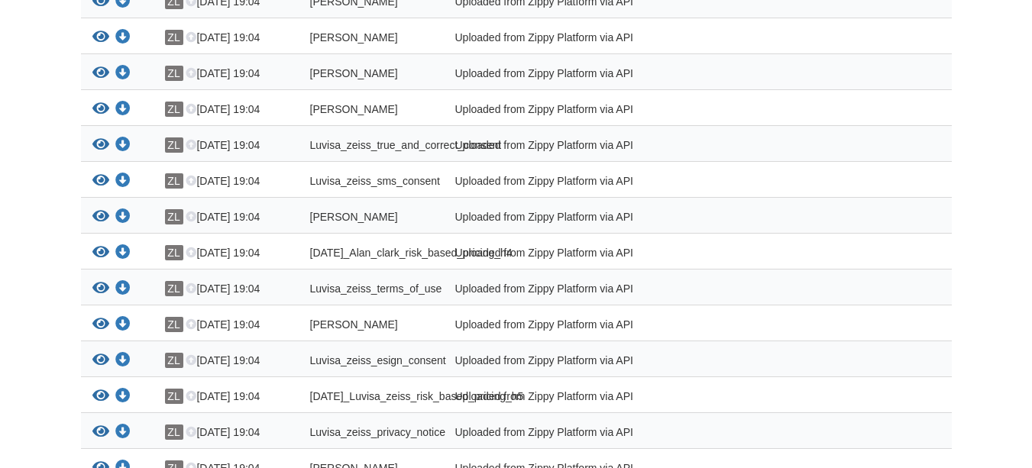
scroll to position [687, 0]
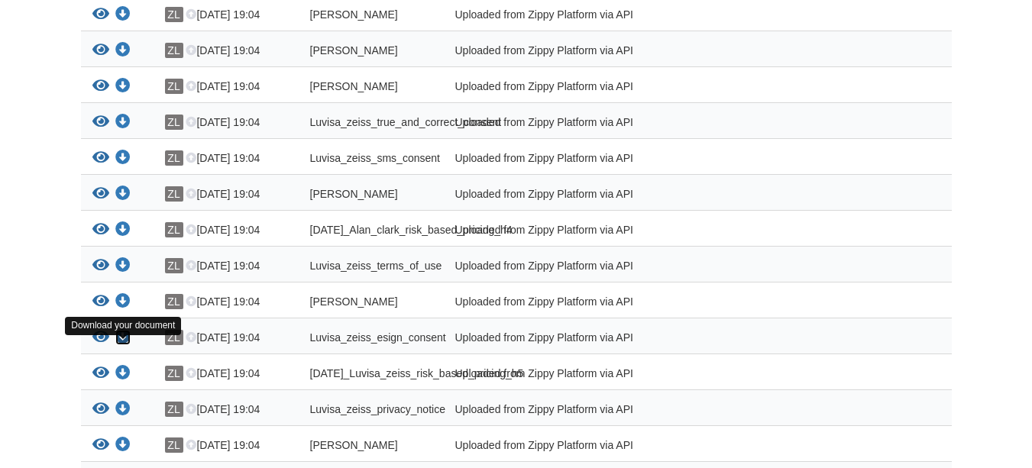
click at [124, 345] on icon "Download Luvisa_zeiss_esign_consent" at bounding box center [122, 337] width 15 height 15
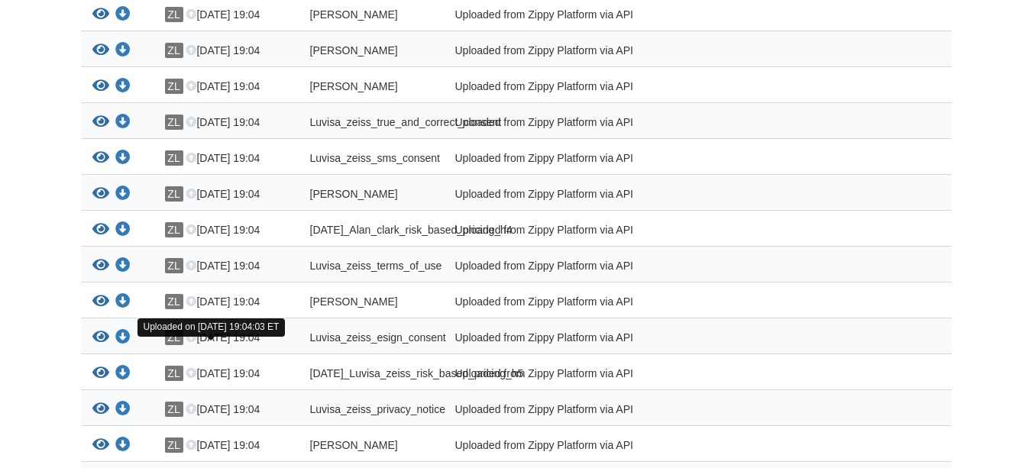
click at [193, 344] on icon at bounding box center [191, 338] width 11 height 11
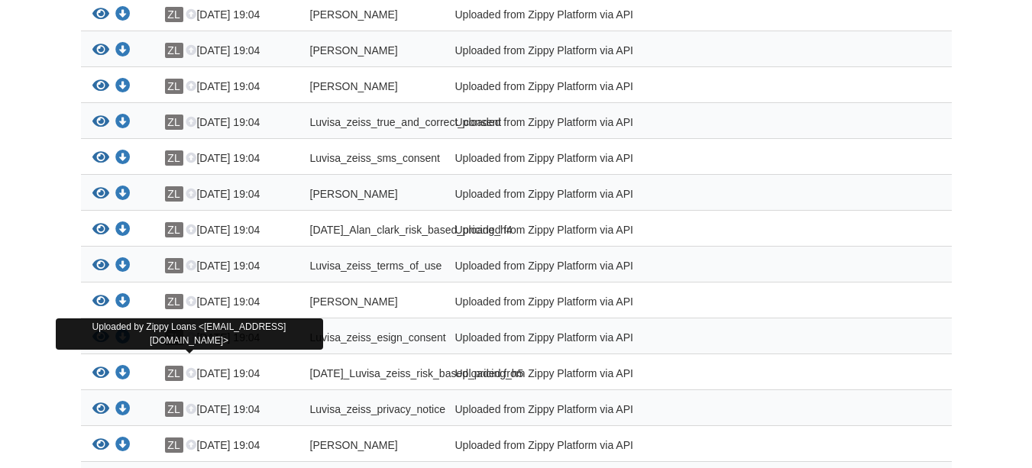
click at [175, 345] on span "ZL" at bounding box center [174, 337] width 18 height 15
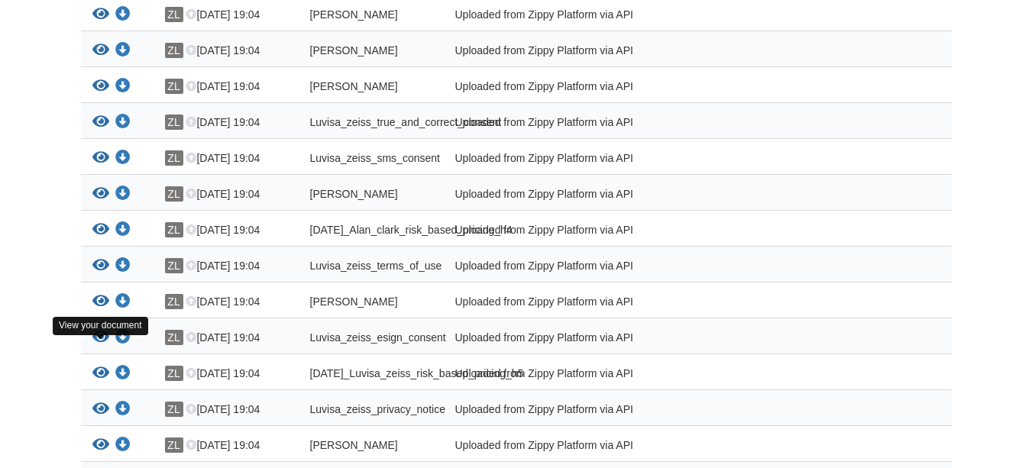
click at [102, 345] on icon "View Luvisa_zeiss_esign_consent" at bounding box center [100, 337] width 17 height 15
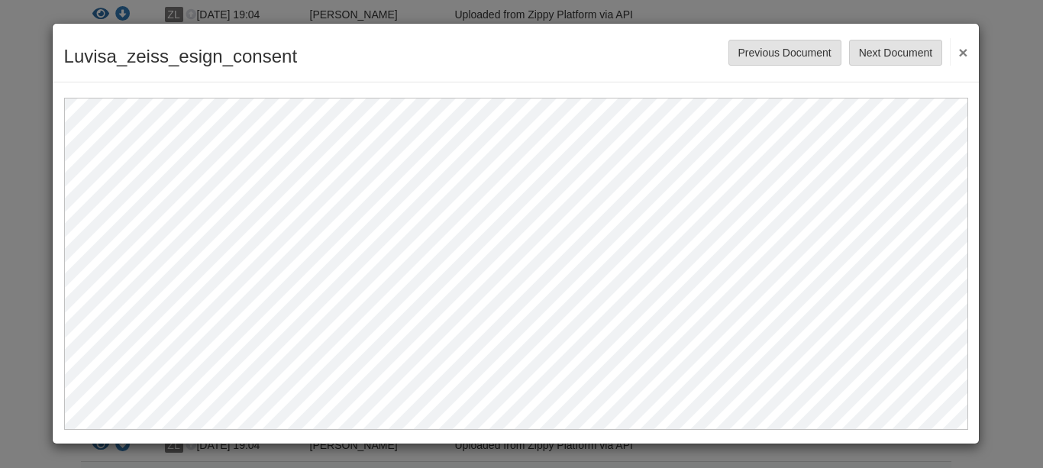
click at [964, 47] on button "×" at bounding box center [959, 51] width 18 height 27
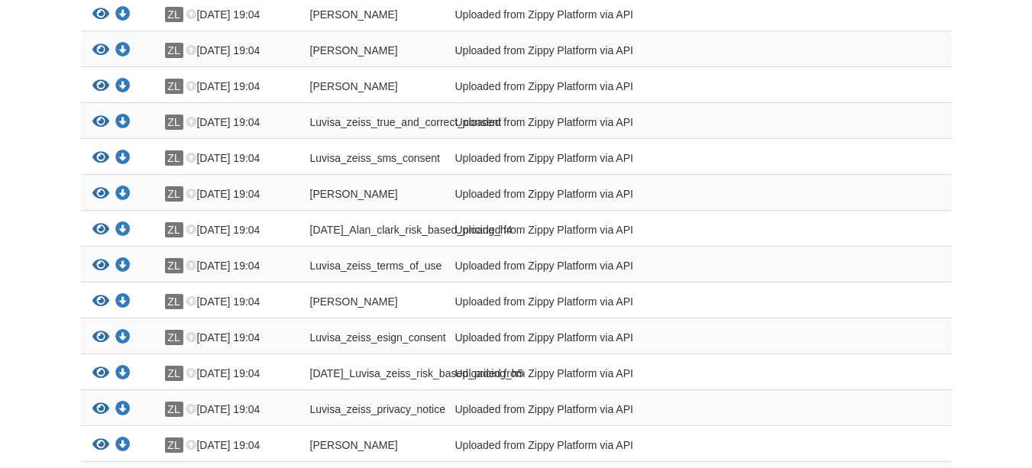
click at [389, 344] on span "Luvisa_zeiss_esign_consent" at bounding box center [378, 337] width 136 height 12
click at [249, 344] on span "Oct 6 19:04" at bounding box center [223, 337] width 74 height 12
click at [123, 345] on icon "Download Luvisa_zeiss_esign_consent" at bounding box center [122, 337] width 15 height 15
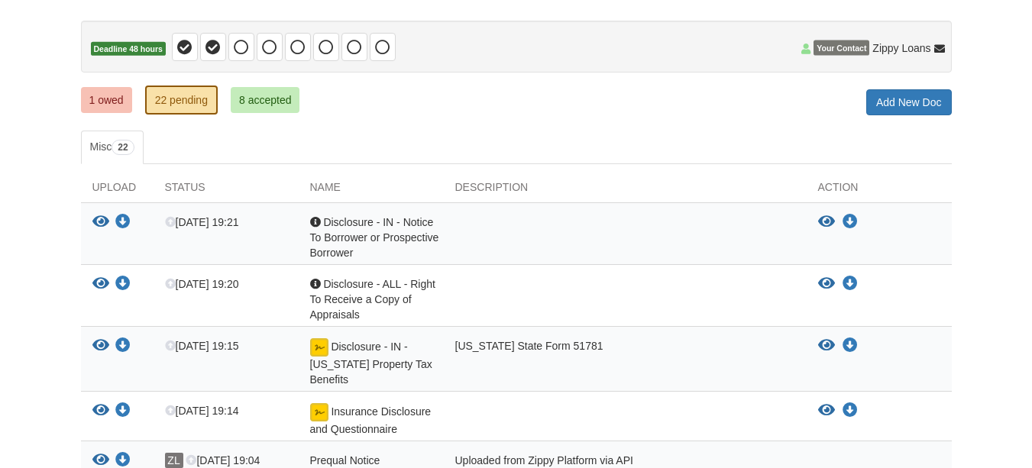
scroll to position [0, 0]
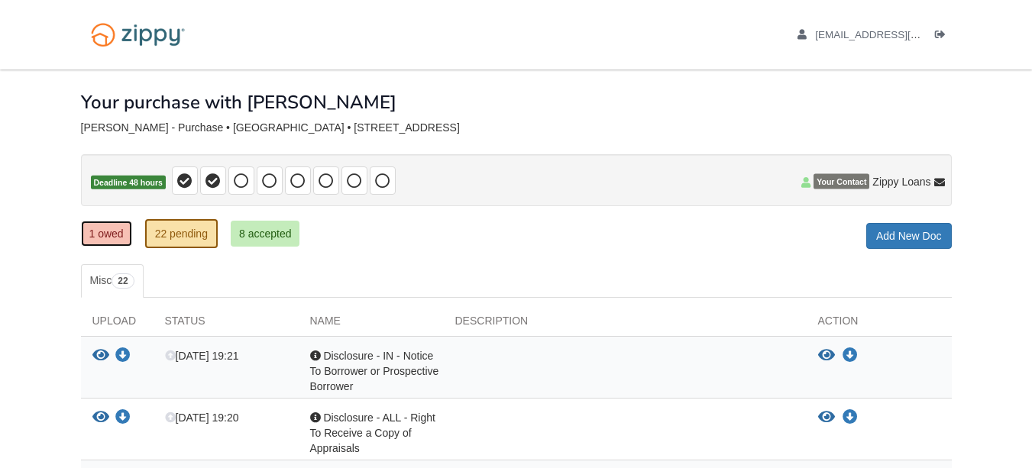
click at [100, 225] on link "1 owed" at bounding box center [106, 234] width 51 height 26
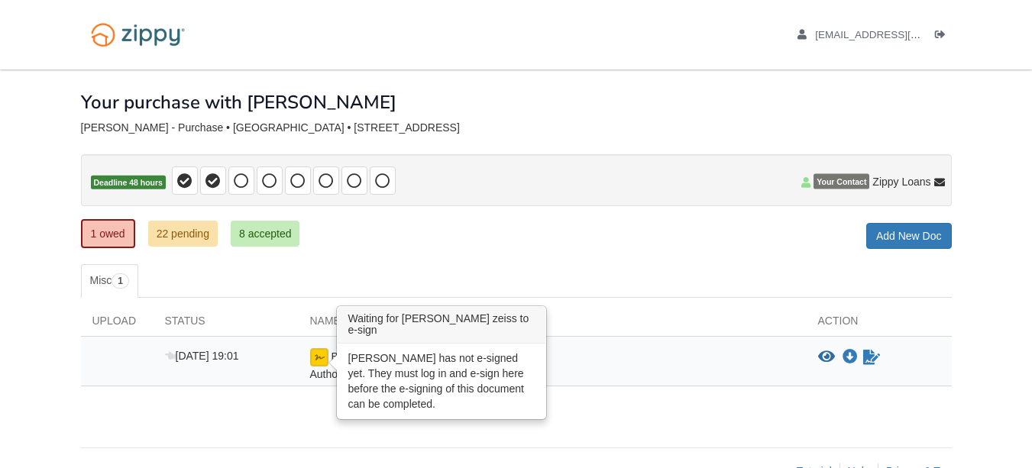
click at [319, 360] on img at bounding box center [319, 357] width 18 height 18
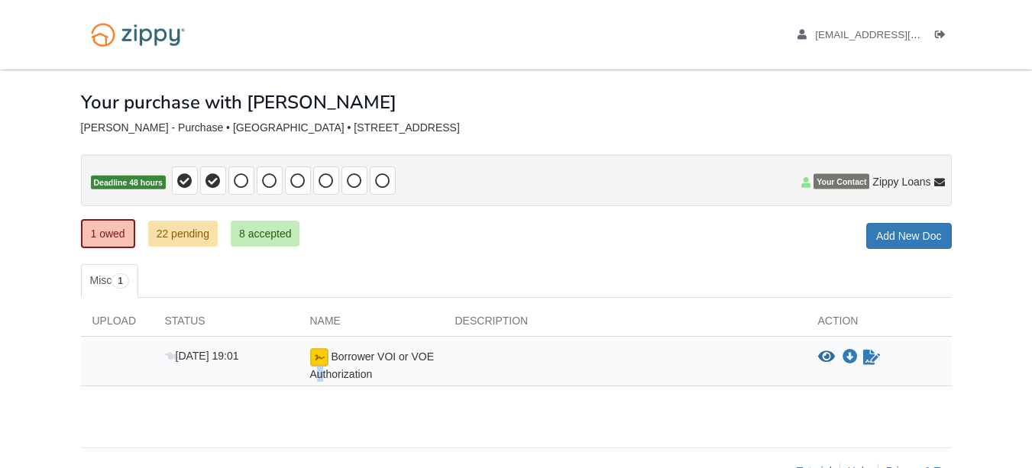
click at [320, 375] on span "Borrower VOI or VOE Authorization" at bounding box center [372, 366] width 124 height 30
drag, startPoint x: 320, startPoint y: 375, endPoint x: 508, endPoint y: 389, distance: 188.4
click at [508, 389] on div "Upload Status Name Description Action Oct 6 19:01 Borrower VOI or VOE Authoriza…" at bounding box center [516, 350] width 871 height 104
click at [330, 374] on span "Borrower VOI or VOE Authorization" at bounding box center [372, 366] width 124 height 30
click at [368, 368] on span "Borrower VOI or VOE Authorization" at bounding box center [372, 366] width 124 height 30
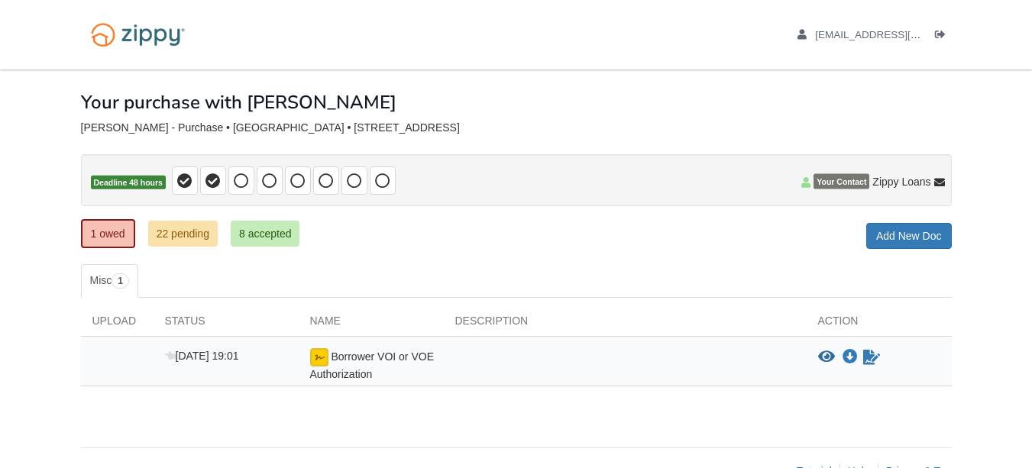
click at [228, 359] on span "Oct 6 19:01" at bounding box center [202, 356] width 74 height 12
click at [228, 358] on span "Oct 6 19:01" at bounding box center [202, 356] width 74 height 12
drag, startPoint x: 735, startPoint y: 385, endPoint x: 692, endPoint y: 373, distance: 45.2
click at [692, 373] on div at bounding box center [625, 365] width 363 height 34
click at [848, 355] on icon "Download Borrower VOI or VOE Authorization" at bounding box center [849, 357] width 15 height 15
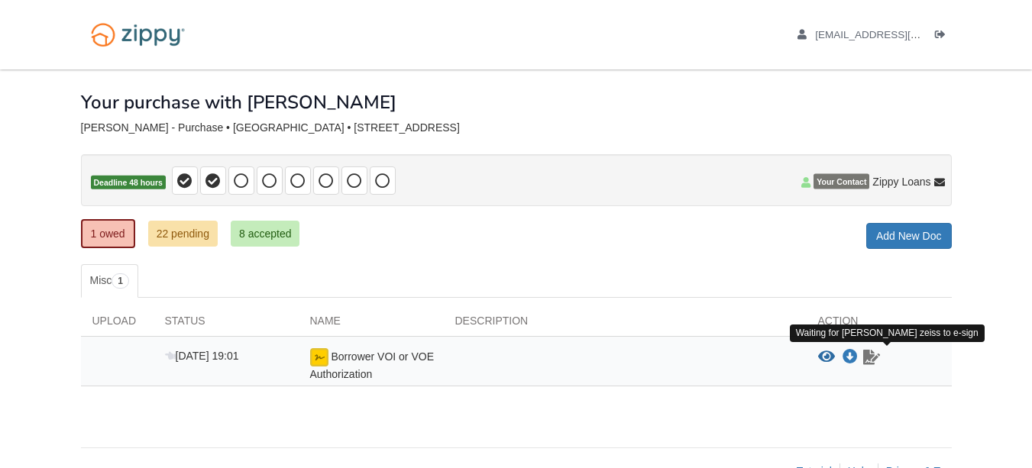
click at [871, 360] on icon "Waiting for your co-borrower to e-sign" at bounding box center [871, 357] width 17 height 15
click at [876, 362] on icon "Waiting for your co-borrower to e-sign" at bounding box center [871, 357] width 17 height 15
click at [157, 104] on h1 "Your purchase with Luvisa" at bounding box center [238, 102] width 315 height 20
click at [102, 131] on div "clark - Purchase • Purchase • 1624 S. 25 W Site #1, Tipton, IN, 46072" at bounding box center [516, 127] width 871 height 13
click at [126, 132] on div "clark - Purchase • Purchase • 1624 S. 25 W Site #1, Tipton, IN, 46072" at bounding box center [516, 127] width 871 height 13
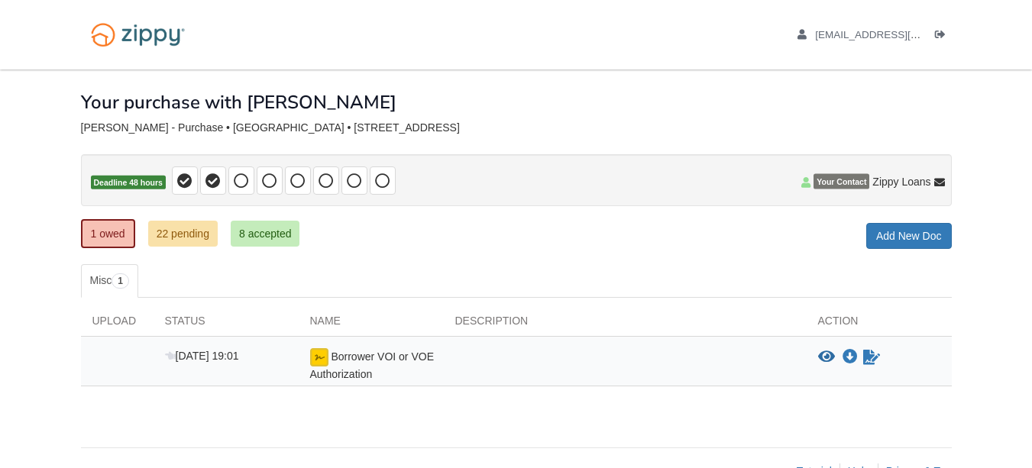
click at [188, 127] on div "clark - Purchase • Purchase • 1624 S. 25 W Site #1, Tipton, IN, 46072" at bounding box center [516, 127] width 871 height 13
click at [273, 127] on div "clark - Purchase • Purchase • 1624 S. 25 W Site #1, Tipton, IN, 46072" at bounding box center [516, 127] width 871 height 13
click at [325, 131] on div "clark - Purchase • Purchase • 1624 S. 25 W Site #1, Tipton, IN, 46072" at bounding box center [516, 127] width 871 height 13
click at [806, 34] on icon "edit profile" at bounding box center [801, 35] width 9 height 11
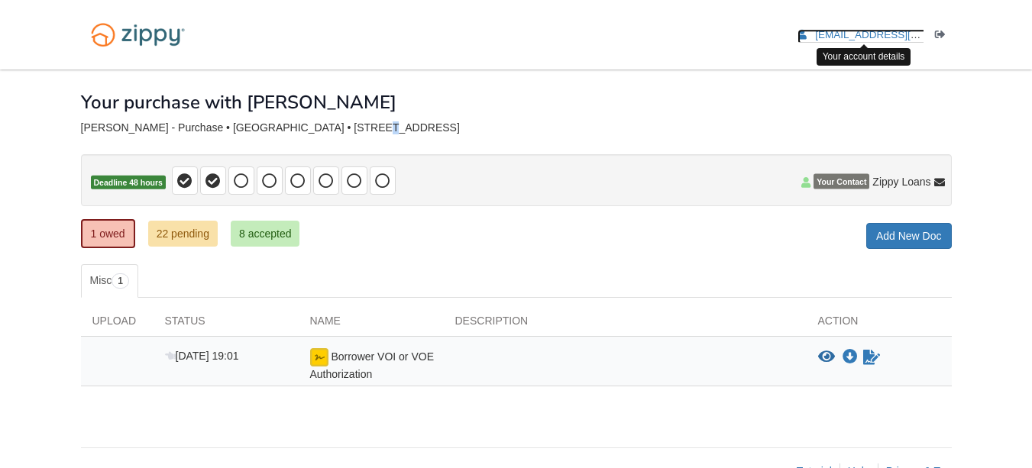
click at [806, 34] on icon "edit profile" at bounding box center [801, 35] width 9 height 11
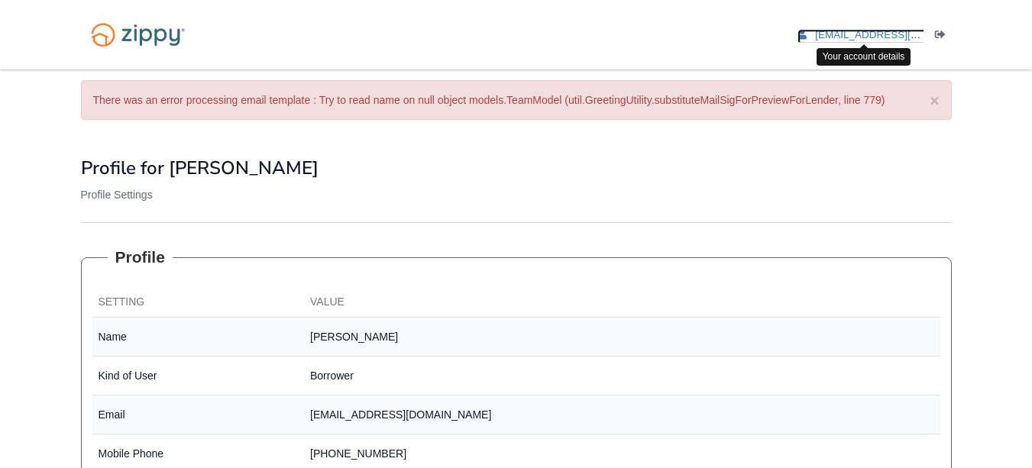
click at [901, 37] on span "[EMAIL_ADDRESS][DOMAIN_NAME]" at bounding box center [902, 34] width 175 height 11
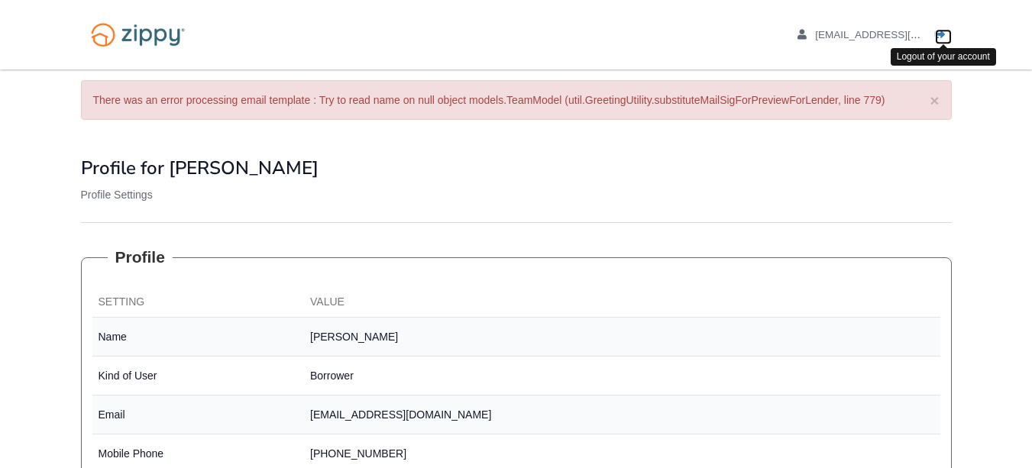
click at [939, 34] on icon "Log out" at bounding box center [940, 35] width 11 height 11
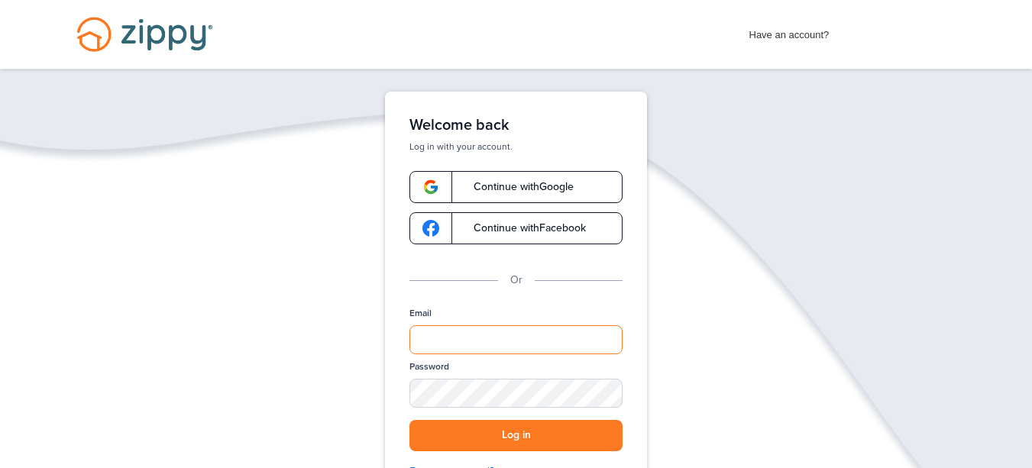
click at [459, 341] on input "Email" at bounding box center [515, 339] width 213 height 29
type input "**********"
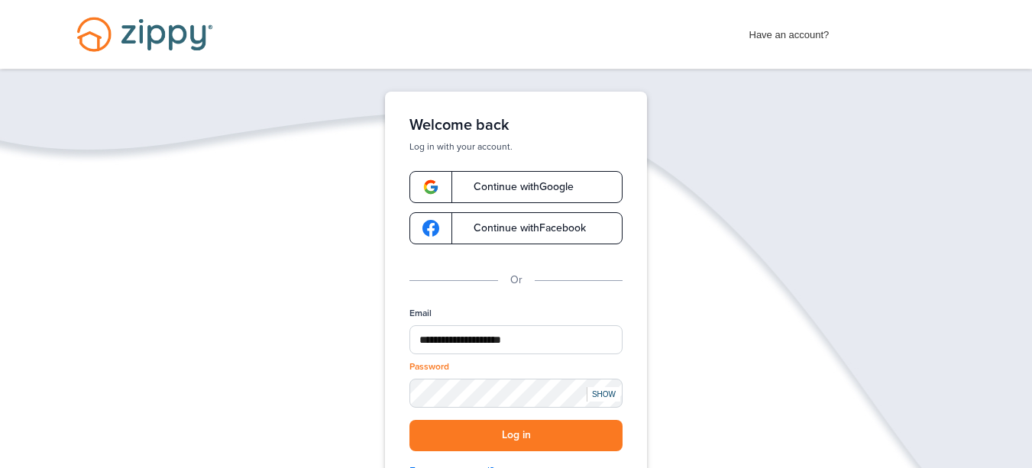
click at [694, 411] on div "**********" at bounding box center [516, 352] width 1032 height 520
click at [601, 398] on div "SHOW" at bounding box center [604, 394] width 34 height 15
click at [532, 431] on button "Log in" at bounding box center [515, 435] width 213 height 31
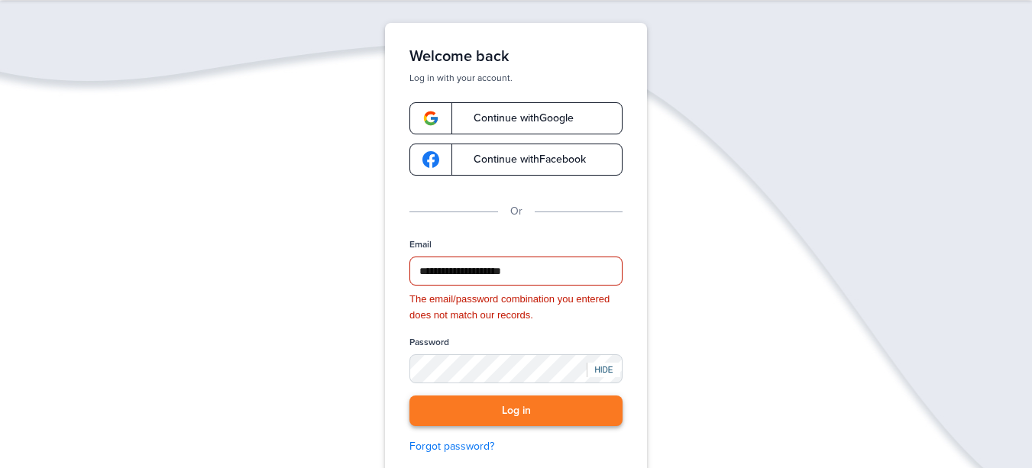
scroll to position [153, 0]
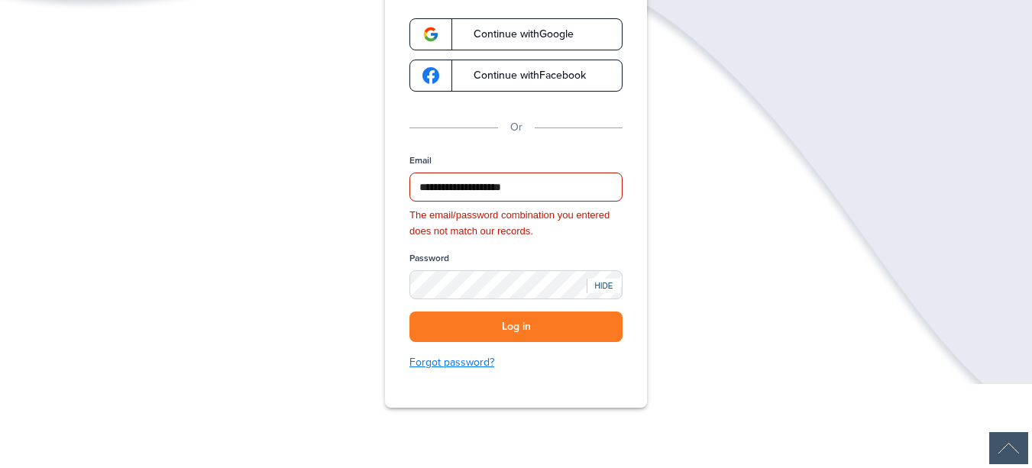
click at [467, 362] on link "Forgot password?" at bounding box center [515, 362] width 213 height 17
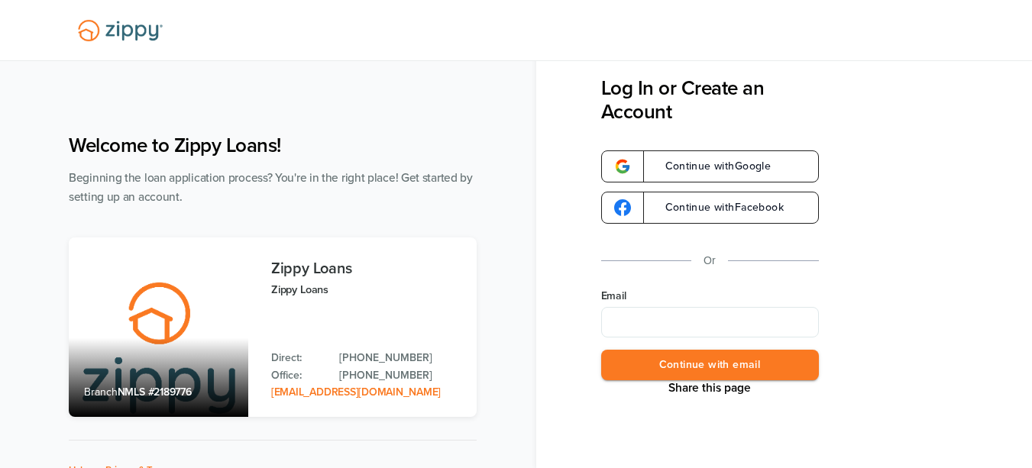
click at [644, 322] on input "Email" at bounding box center [710, 322] width 218 height 31
type input "**********"
click at [710, 362] on button "Continue with email" at bounding box center [710, 365] width 218 height 31
